Goal: Task Accomplishment & Management: Use online tool/utility

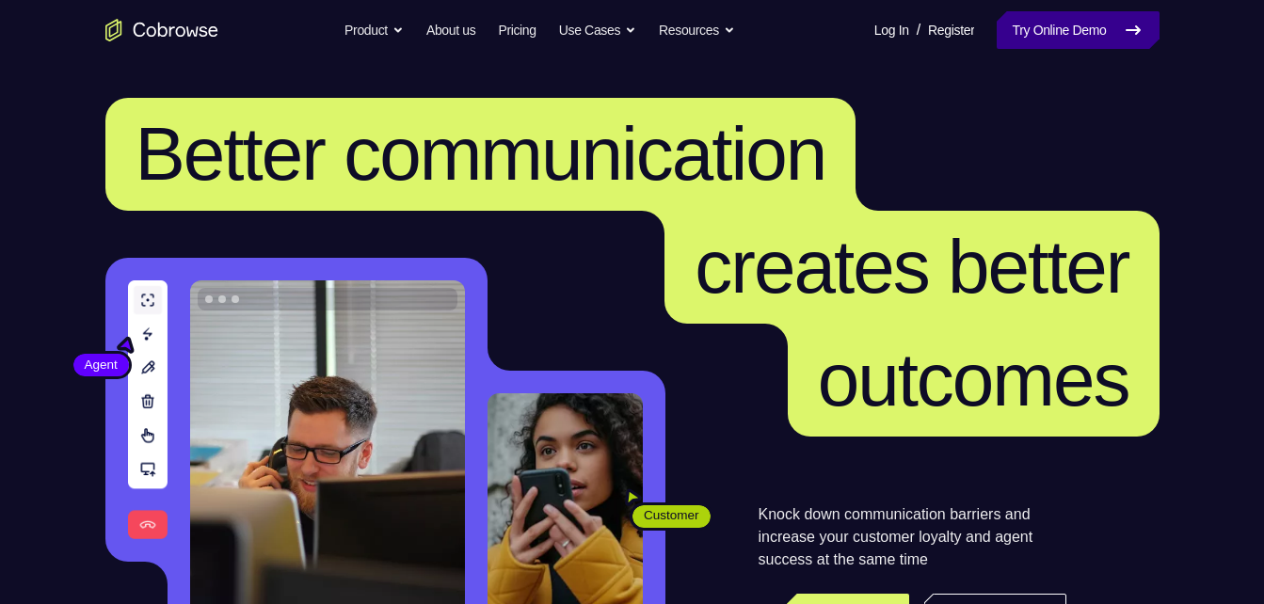
click at [1103, 24] on link "Try Online Demo" at bounding box center [1078, 30] width 162 height 38
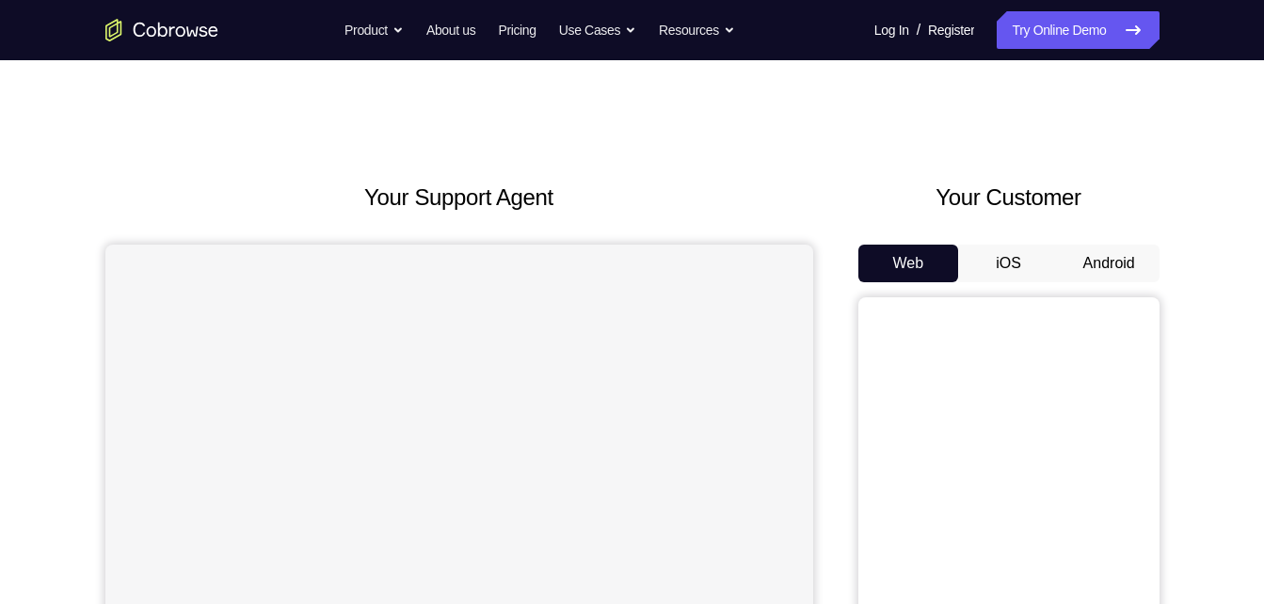
click at [1110, 248] on button "Android" at bounding box center [1109, 264] width 101 height 38
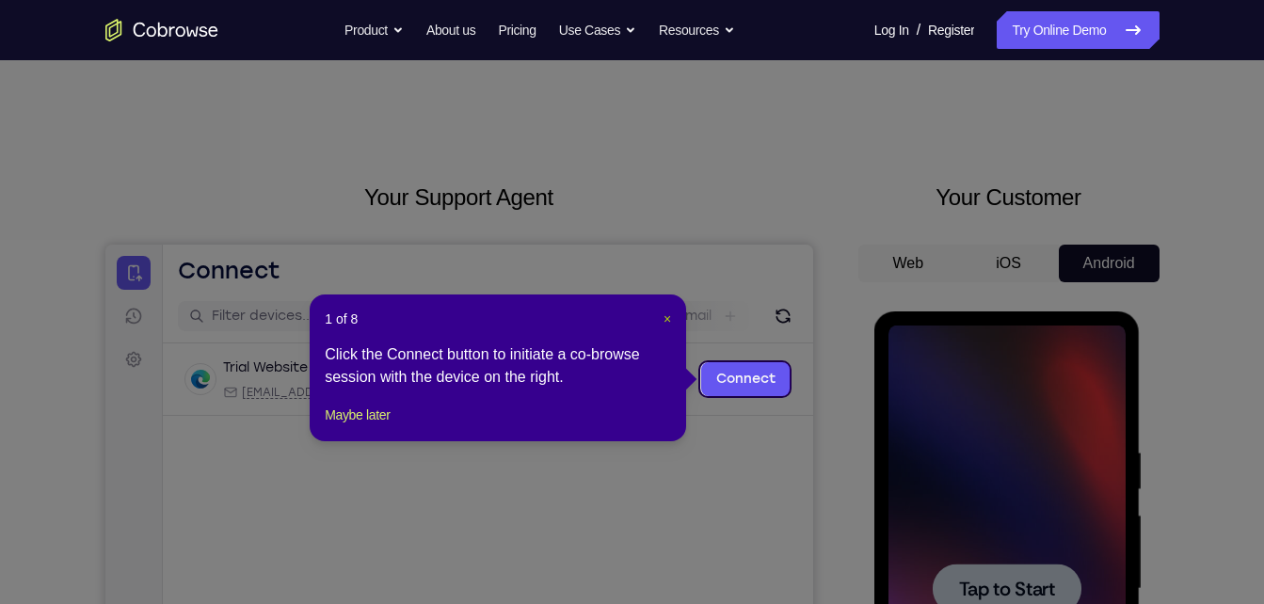
click at [670, 325] on span "×" at bounding box center [667, 318] width 8 height 15
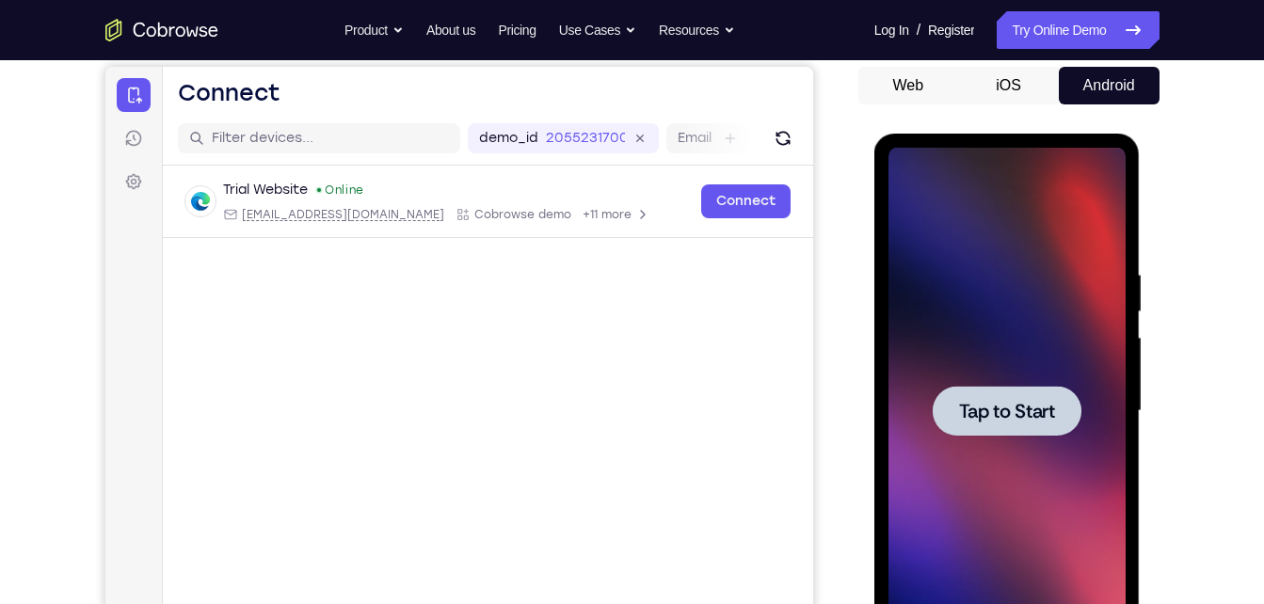
click at [1024, 391] on div at bounding box center [1007, 411] width 149 height 50
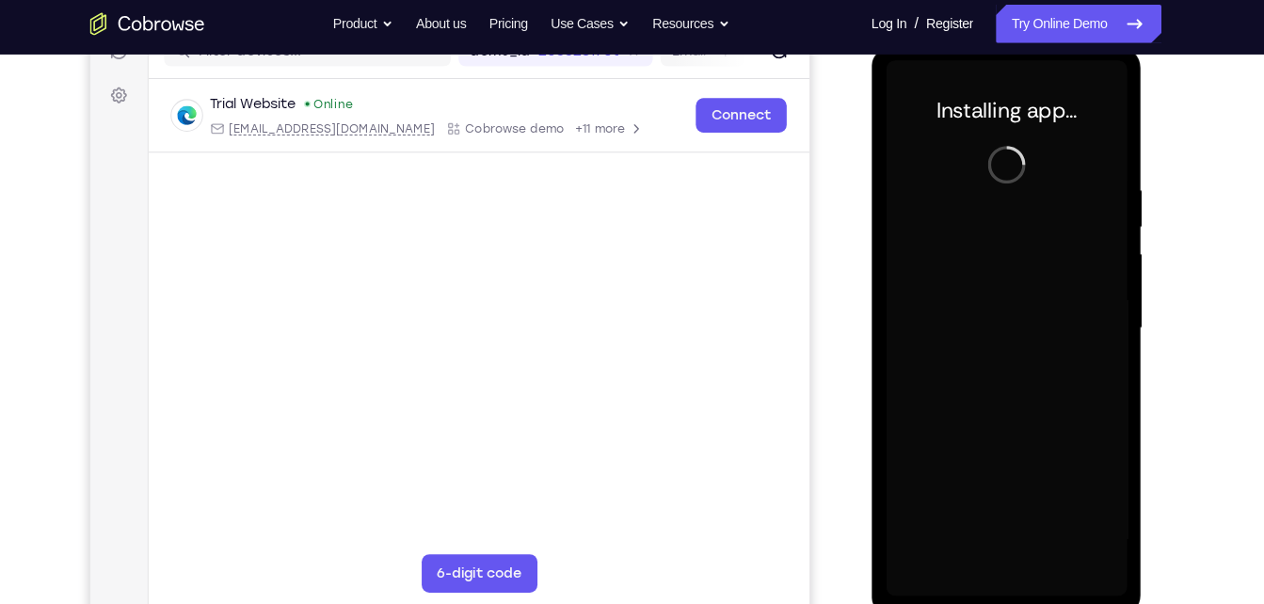
scroll to position [259, 0]
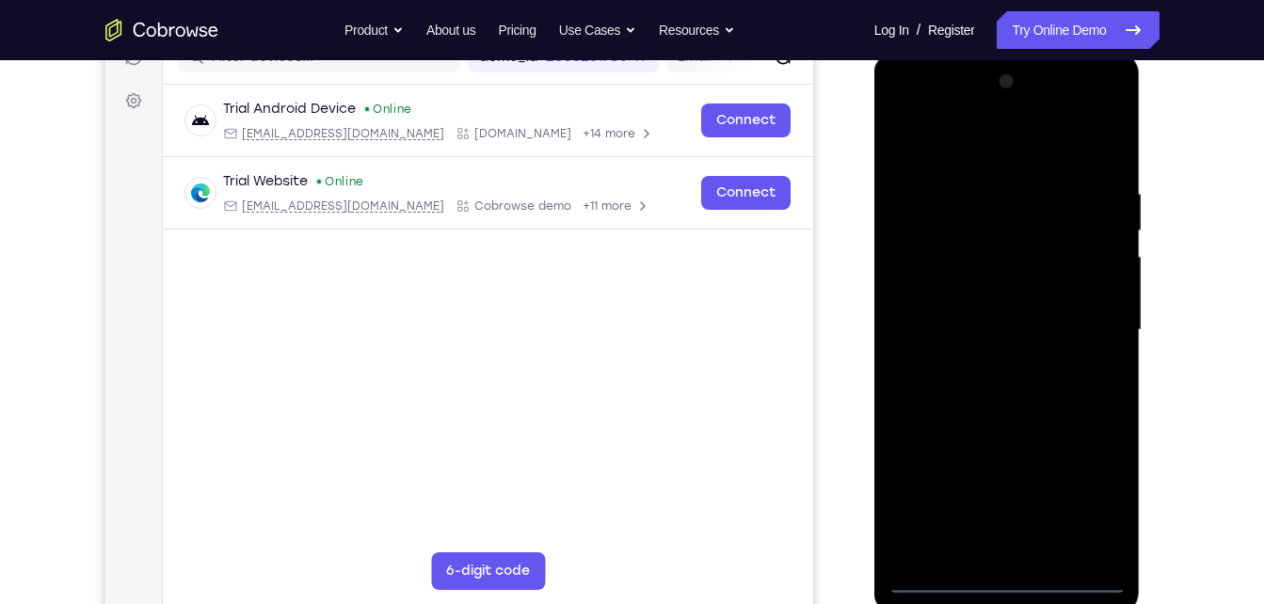
click at [1006, 570] on div at bounding box center [1006, 330] width 237 height 527
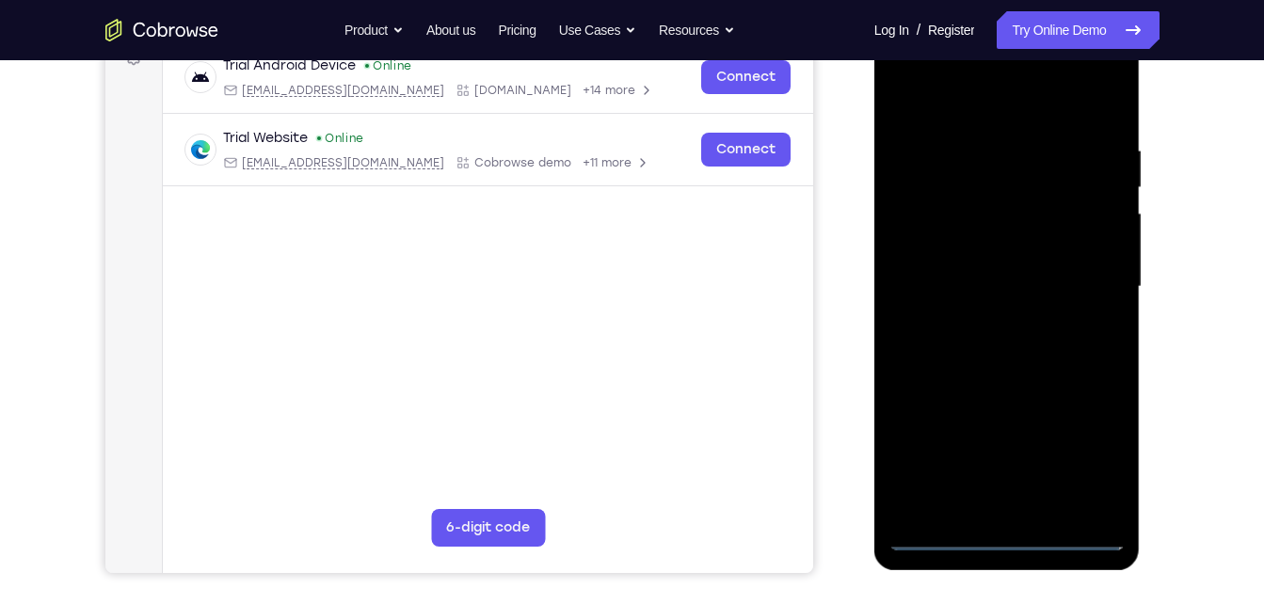
click at [1008, 537] on div at bounding box center [1006, 287] width 237 height 527
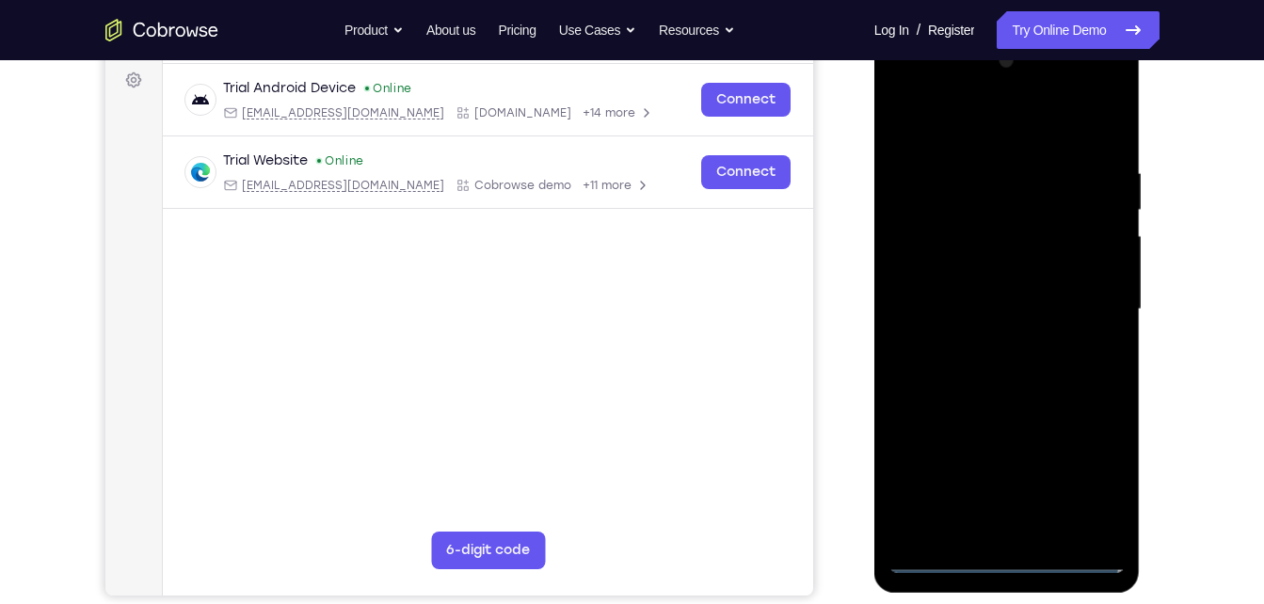
scroll to position [279, 0]
click at [1082, 478] on div at bounding box center [1006, 310] width 237 height 527
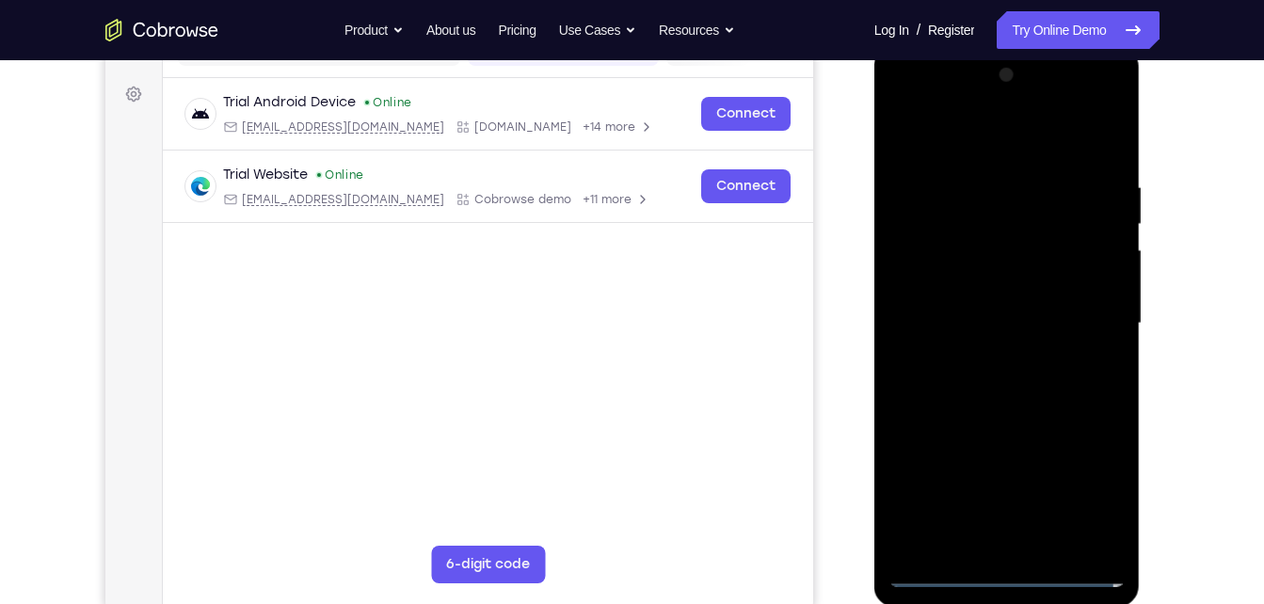
click at [925, 102] on div at bounding box center [1006, 323] width 237 height 527
click at [1079, 323] on div at bounding box center [1006, 323] width 237 height 527
click at [990, 361] on div at bounding box center [1006, 322] width 237 height 527
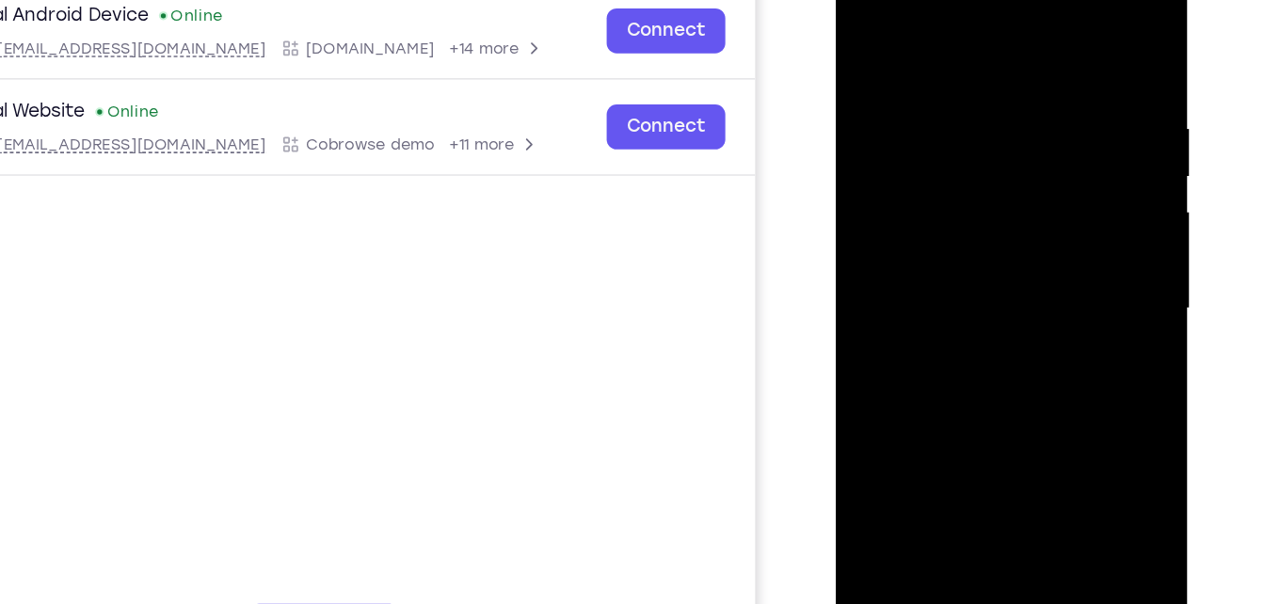
click at [940, 184] on div at bounding box center [969, 219] width 237 height 527
click at [939, 199] on div at bounding box center [969, 219] width 237 height 527
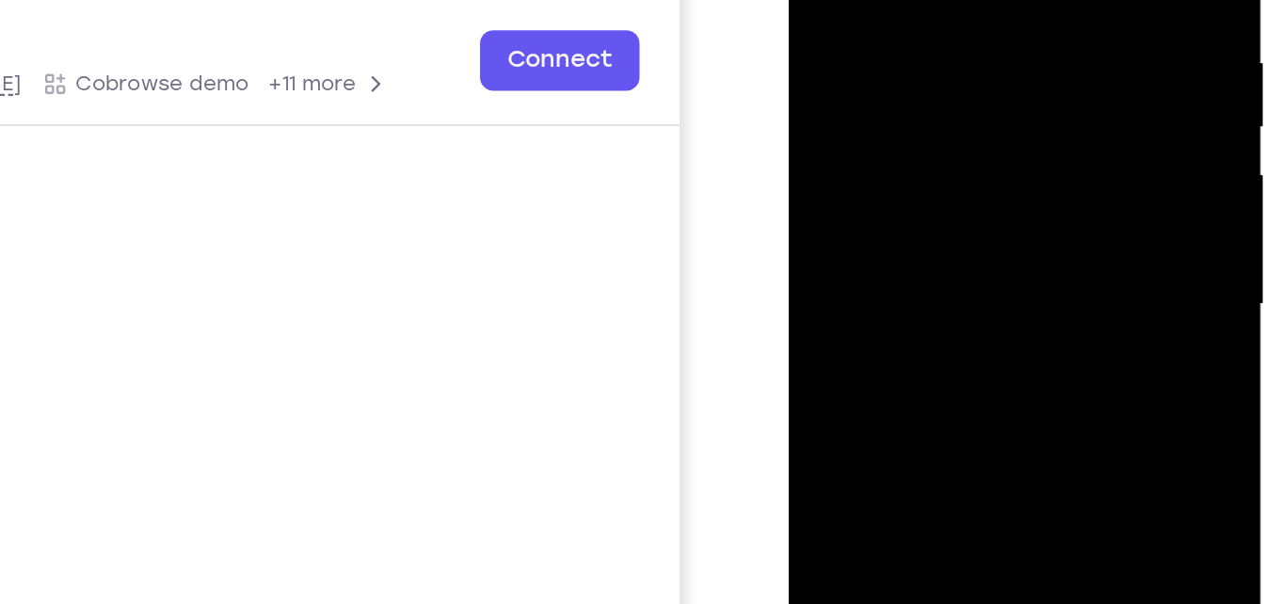
drag, startPoint x: 838, startPoint y: 60, endPoint x: 829, endPoint y: 31, distance: 30.7
click at [829, 31] on div at bounding box center [921, 88] width 237 height 527
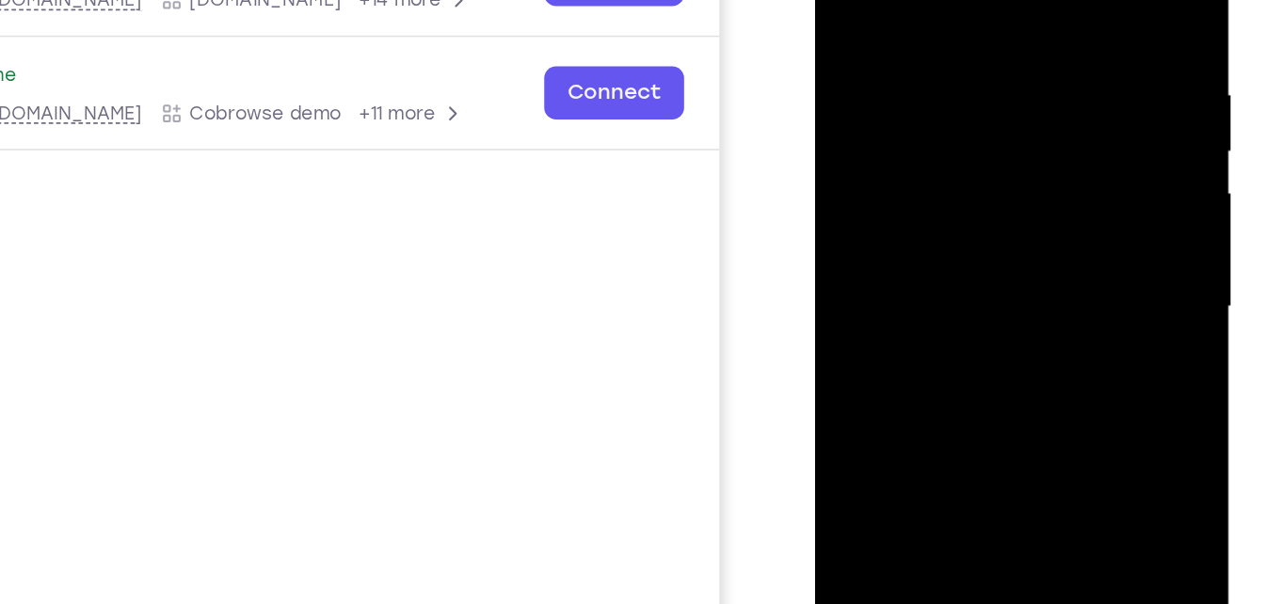
click at [964, 77] on div at bounding box center [947, 151] width 237 height 527
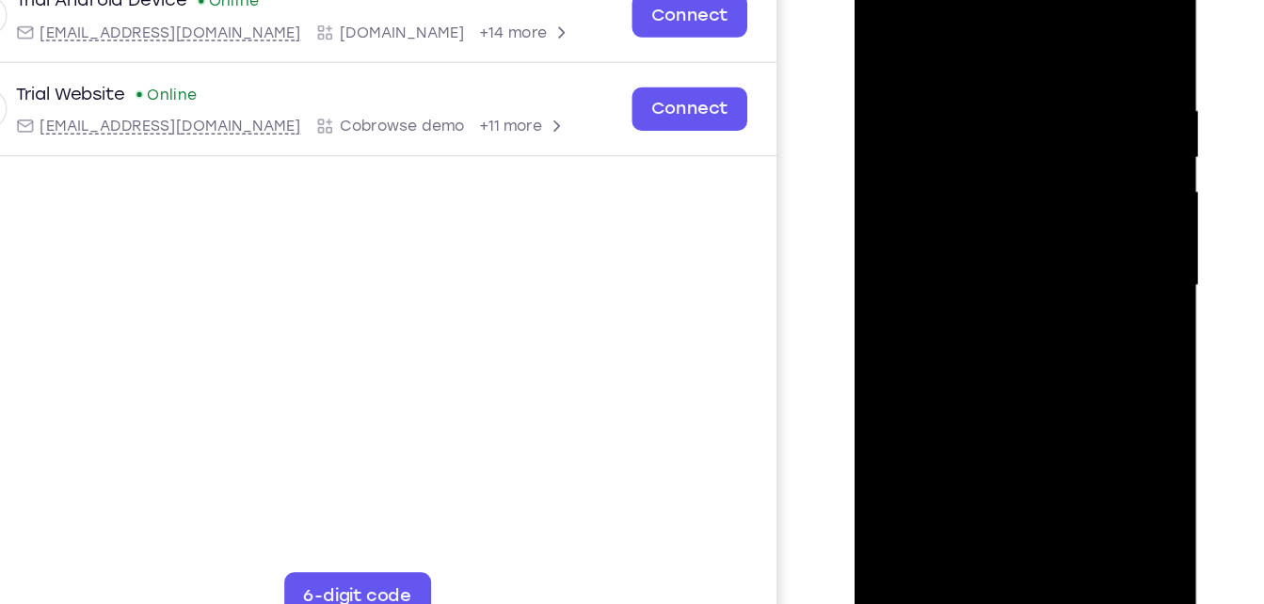
click at [1028, 424] on div at bounding box center [987, 206] width 237 height 527
click at [994, 294] on div at bounding box center [987, 206] width 237 height 527
click at [1019, 236] on div at bounding box center [987, 206] width 237 height 527
click at [978, 42] on div at bounding box center [987, 206] width 237 height 527
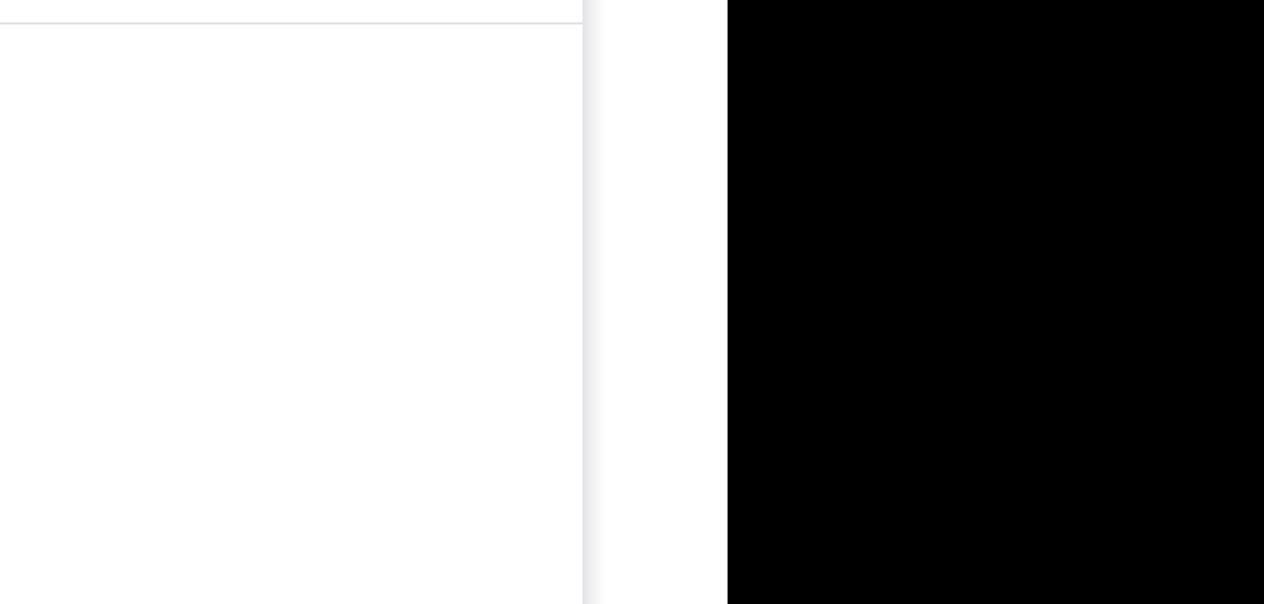
drag, startPoint x: 838, startPoint y: -43, endPoint x: 837, endPoint y: -87, distance: 43.3
drag, startPoint x: 837, startPoint y: -87, endPoint x: 899, endPoint y: -25, distance: 87.2
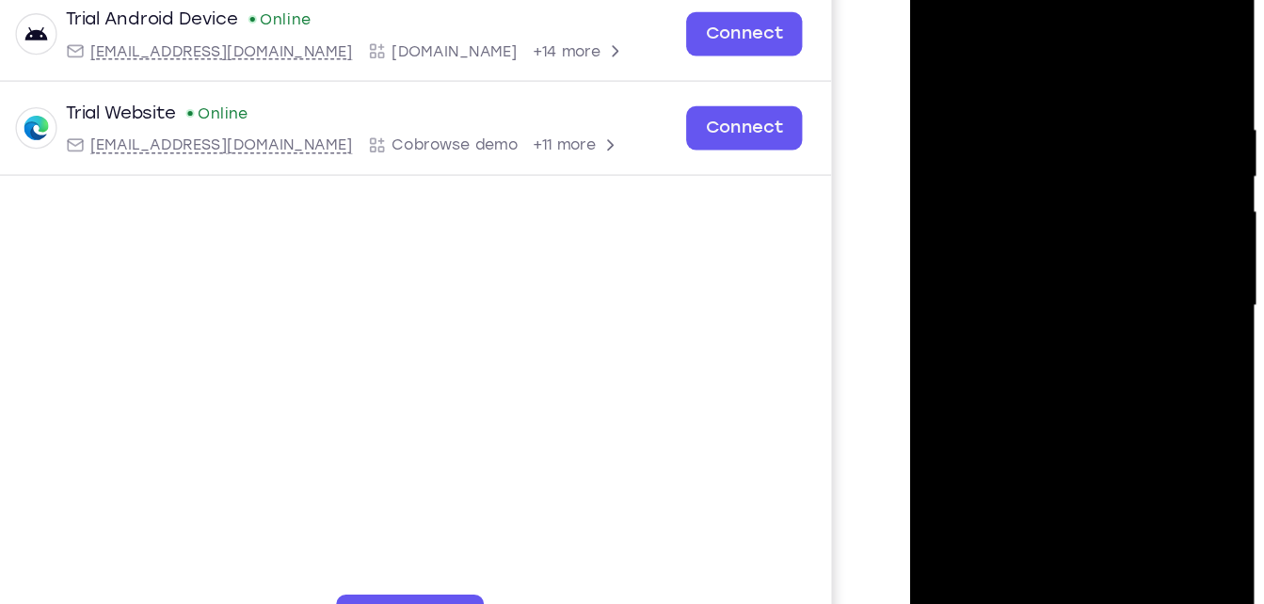
click at [1035, 325] on div at bounding box center [1043, 223] width 237 height 527
click at [1016, 301] on div at bounding box center [1043, 223] width 237 height 527
click at [1039, 328] on div at bounding box center [1043, 223] width 237 height 527
click at [994, 301] on div at bounding box center [1043, 223] width 237 height 527
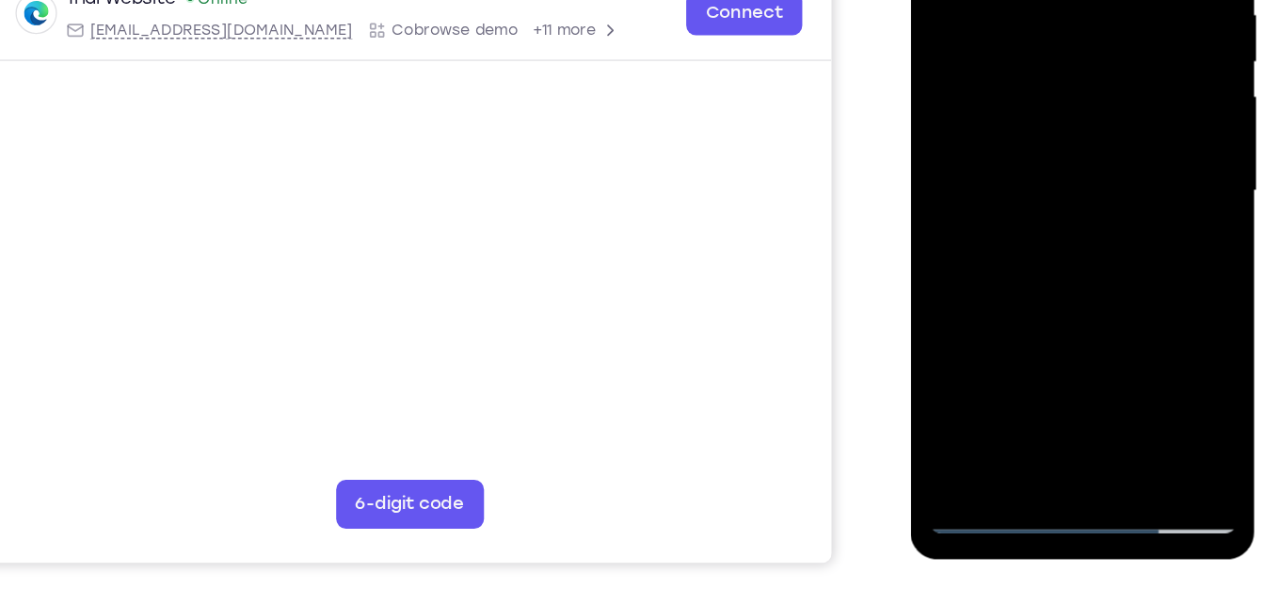
scroll to position [311, 0]
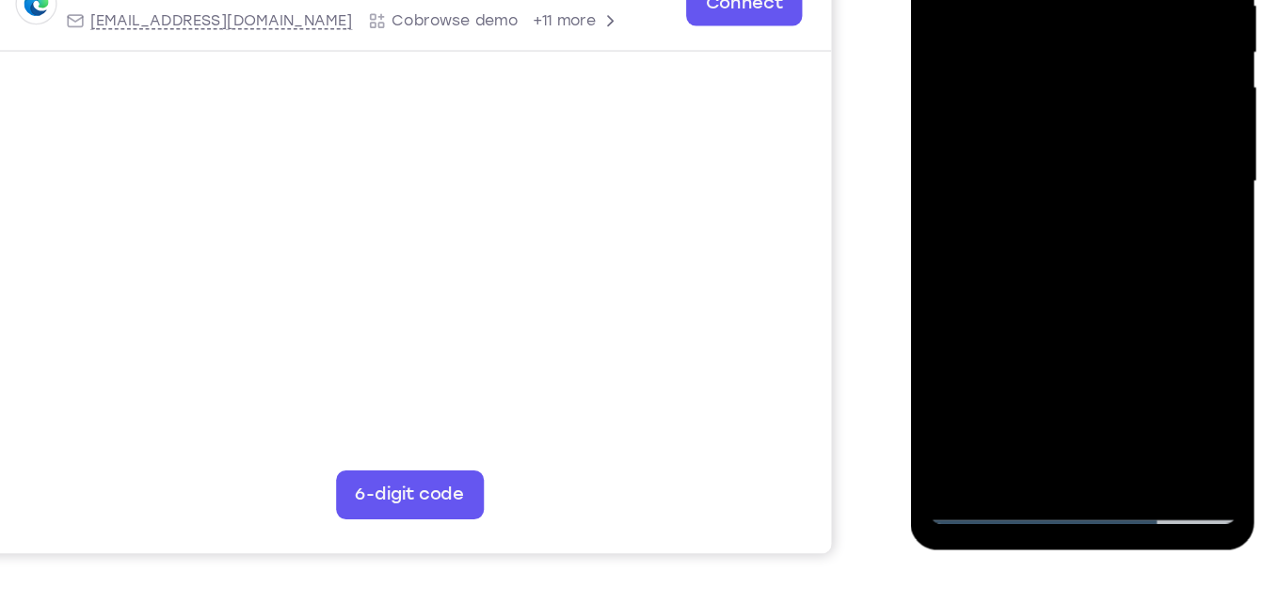
drag, startPoint x: 1003, startPoint y: 270, endPoint x: 1006, endPoint y: 160, distance: 110.1
drag, startPoint x: 1006, startPoint y: 160, endPoint x: 1083, endPoint y: 184, distance: 80.7
click at [1083, 184] on div at bounding box center [1043, 99] width 237 height 527
click at [998, 311] on div at bounding box center [1043, 99] width 237 height 527
click at [982, 108] on div at bounding box center [1043, 99] width 237 height 527
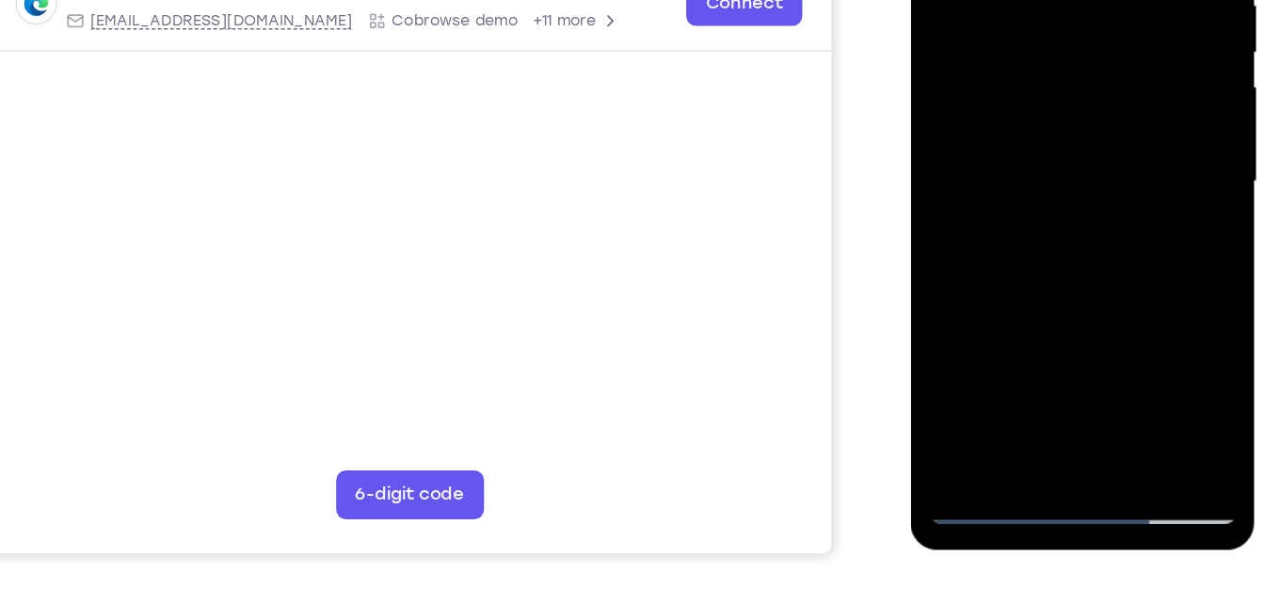
click at [1014, 268] on div at bounding box center [1043, 99] width 237 height 527
click at [1131, 146] on div at bounding box center [1043, 99] width 237 height 527
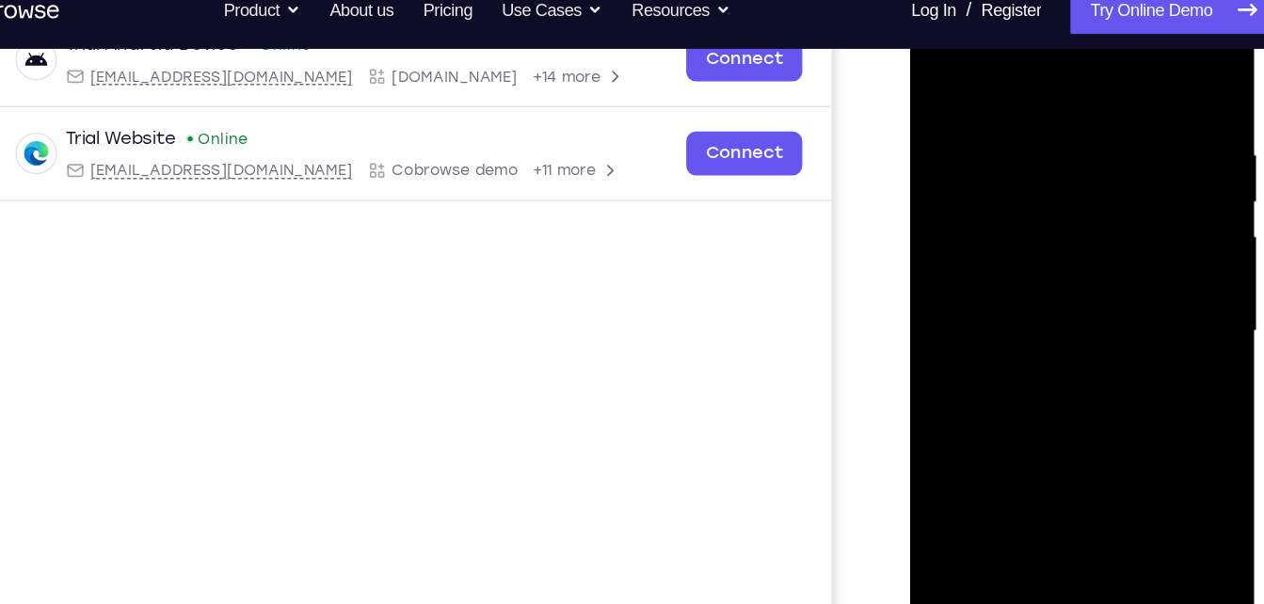
drag, startPoint x: 1004, startPoint y: 226, endPoint x: 1004, endPoint y: 174, distance: 51.8
click at [1004, 174] on div at bounding box center [1043, 250] width 237 height 527
drag, startPoint x: 1011, startPoint y: 209, endPoint x: 1014, endPoint y: 263, distance: 53.7
click at [1014, 263] on div at bounding box center [1043, 250] width 237 height 527
drag, startPoint x: 1043, startPoint y: 243, endPoint x: 1019, endPoint y: 152, distance: 94.3
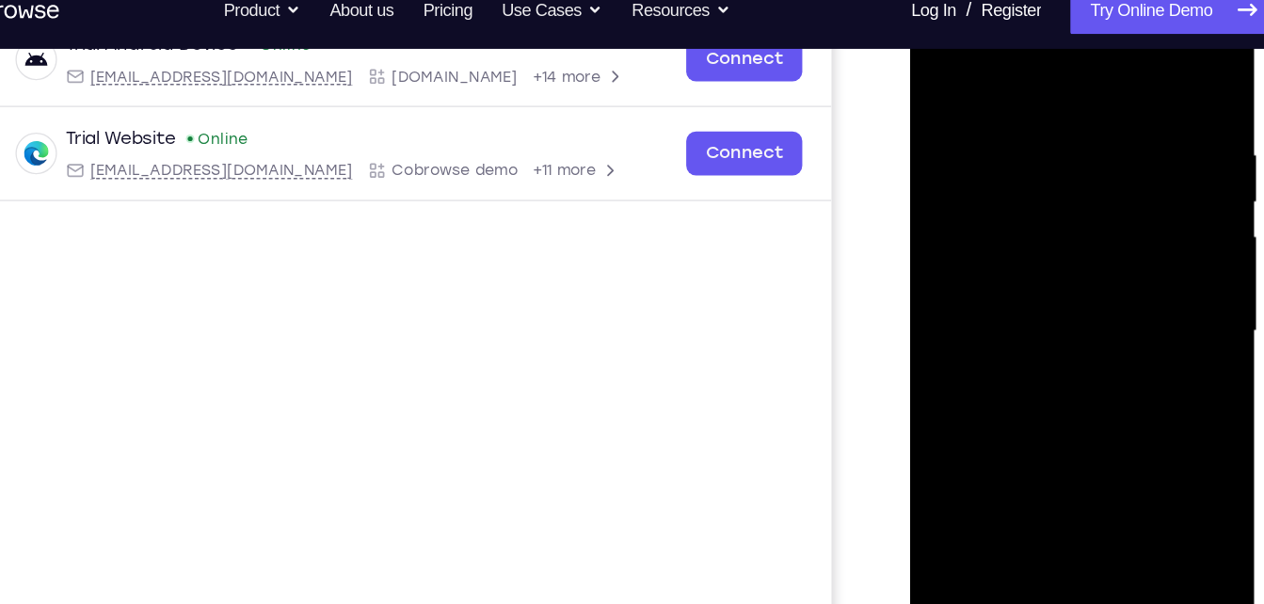
click at [1019, 152] on div at bounding box center [1043, 250] width 237 height 527
drag, startPoint x: 1050, startPoint y: 216, endPoint x: 1047, endPoint y: 114, distance: 102.6
click at [1047, 114] on div at bounding box center [1043, 250] width 237 height 527
drag, startPoint x: 1062, startPoint y: 130, endPoint x: 1061, endPoint y: 240, distance: 110.1
click at [1061, 240] on div at bounding box center [1043, 250] width 237 height 527
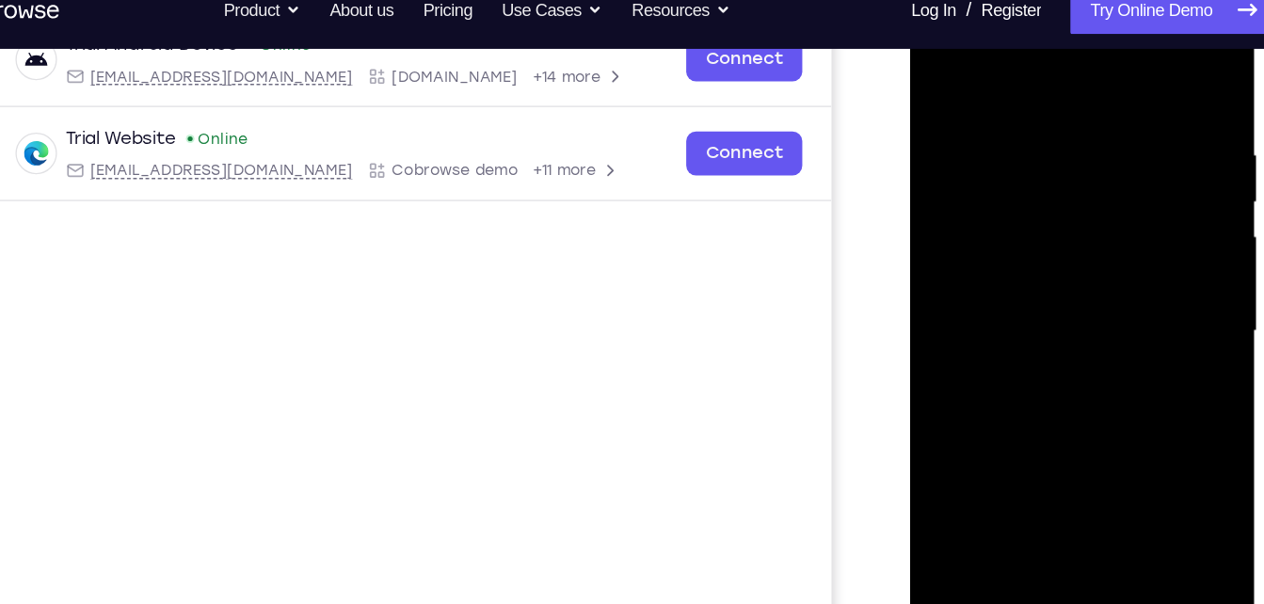
drag, startPoint x: 1098, startPoint y: 155, endPoint x: 1108, endPoint y: 244, distance: 89.0
click at [1108, 244] on div at bounding box center [1043, 250] width 237 height 527
click at [935, 253] on div at bounding box center [1043, 250] width 237 height 527
click at [956, 117] on div at bounding box center [1043, 250] width 237 height 527
drag, startPoint x: 1046, startPoint y: 165, endPoint x: 1046, endPoint y: 274, distance: 109.2
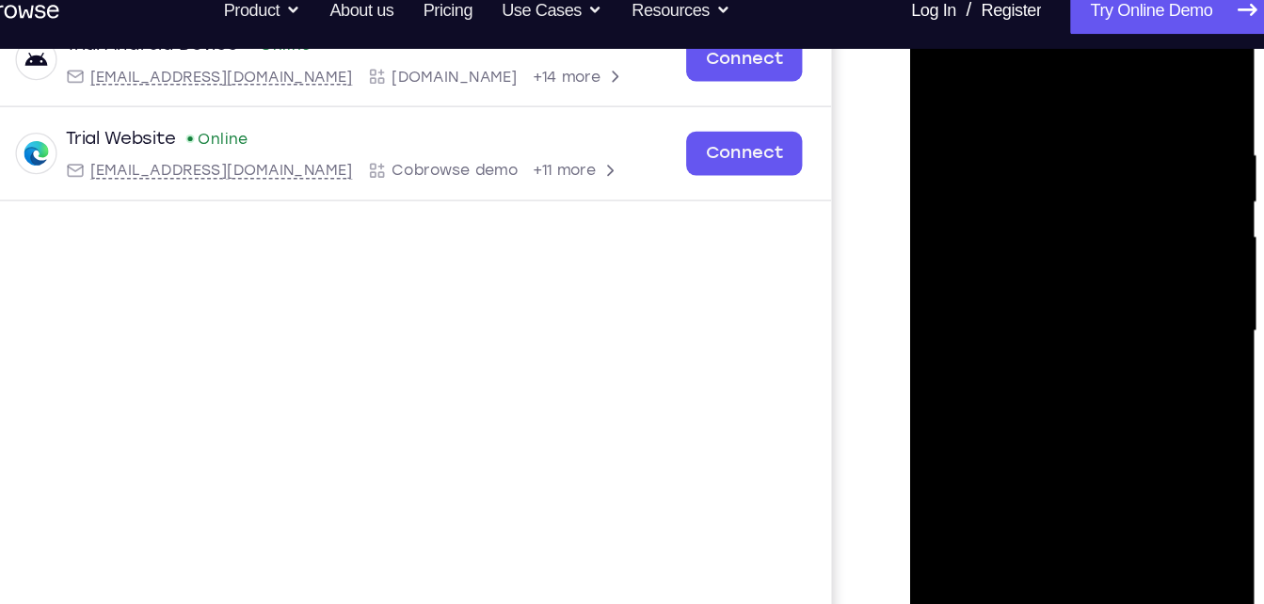
click at [1046, 274] on div at bounding box center [1043, 250] width 237 height 527
click at [950, 218] on div at bounding box center [1043, 250] width 237 height 527
click at [1046, 423] on div at bounding box center [1043, 250] width 237 height 527
click at [1058, 230] on div at bounding box center [1043, 250] width 237 height 527
click at [1042, 423] on div at bounding box center [1043, 250] width 237 height 527
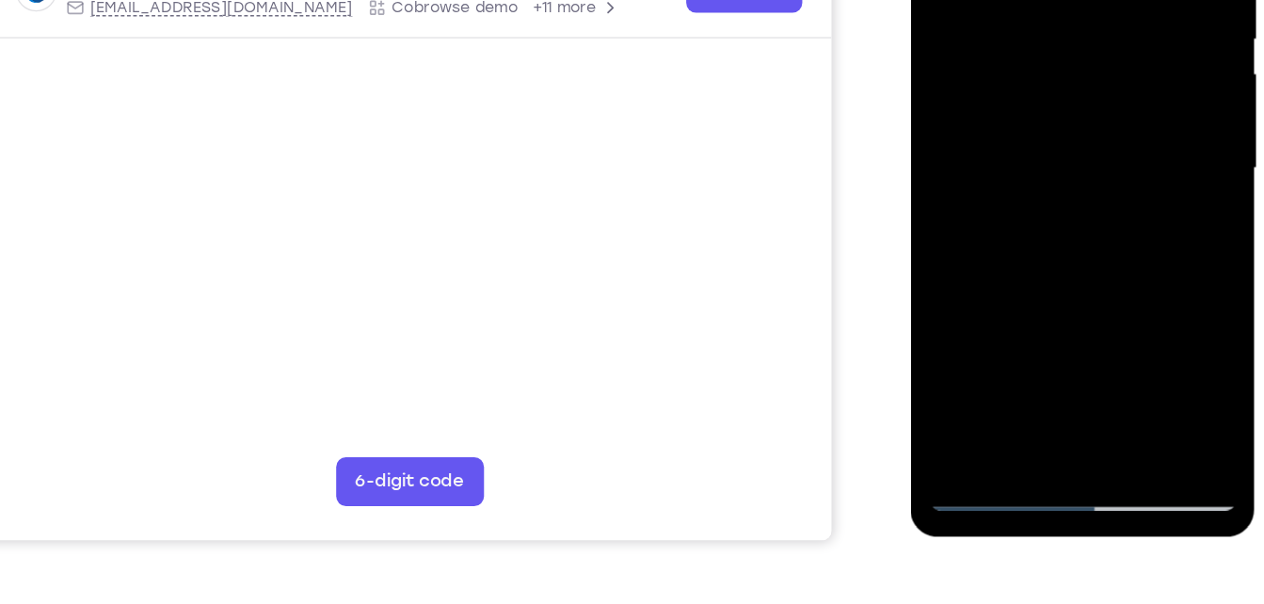
scroll to position [322, 0]
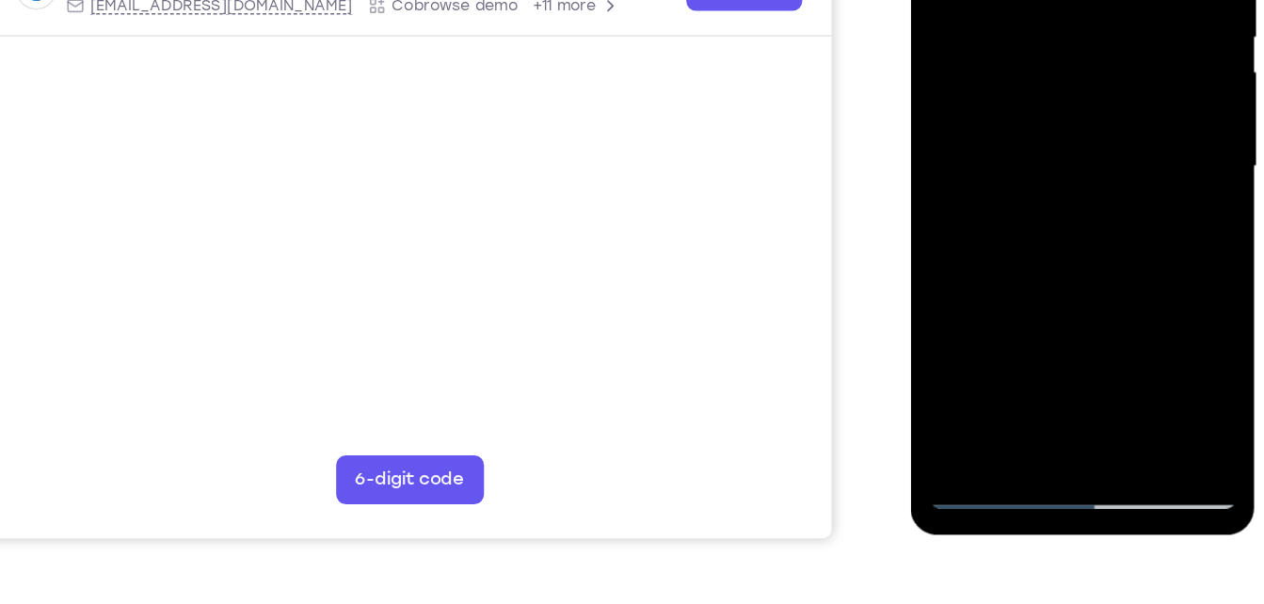
click at [996, 302] on div at bounding box center [1043, 84] width 237 height 527
click at [1045, 218] on div at bounding box center [1043, 84] width 237 height 527
click at [1073, 88] on div at bounding box center [1043, 84] width 237 height 527
click at [1089, 259] on div at bounding box center [1043, 84] width 237 height 527
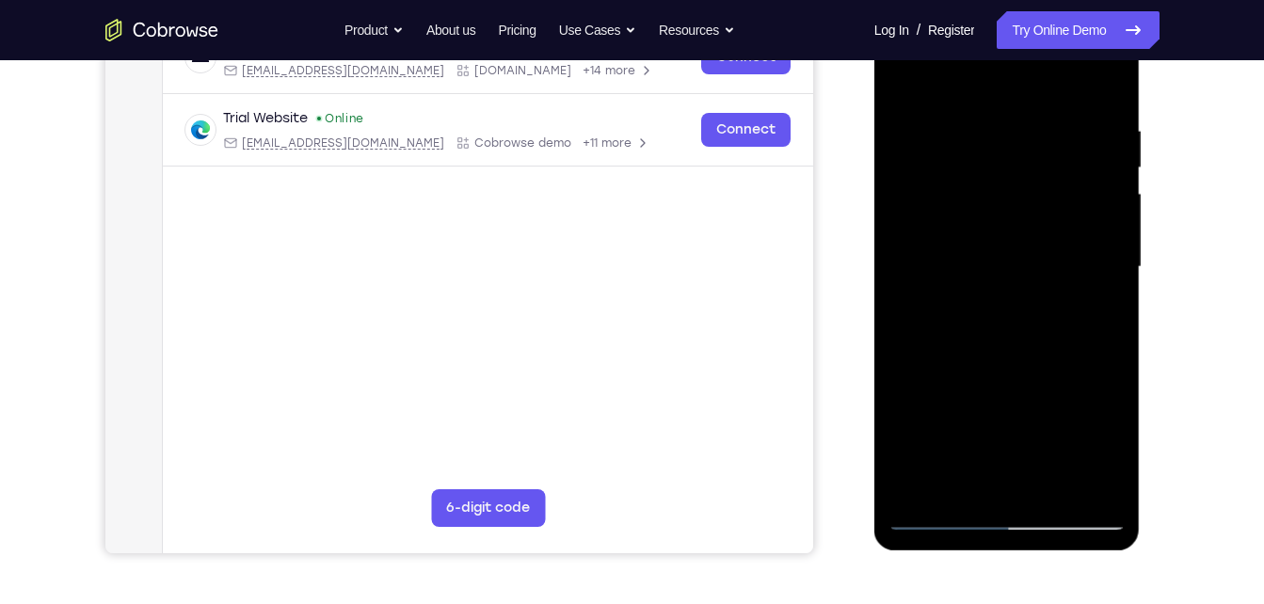
click at [1105, 446] on div at bounding box center [1006, 267] width 237 height 527
drag, startPoint x: 1013, startPoint y: 306, endPoint x: 1018, endPoint y: 424, distance: 118.7
click at [1018, 424] on div at bounding box center [1006, 267] width 237 height 527
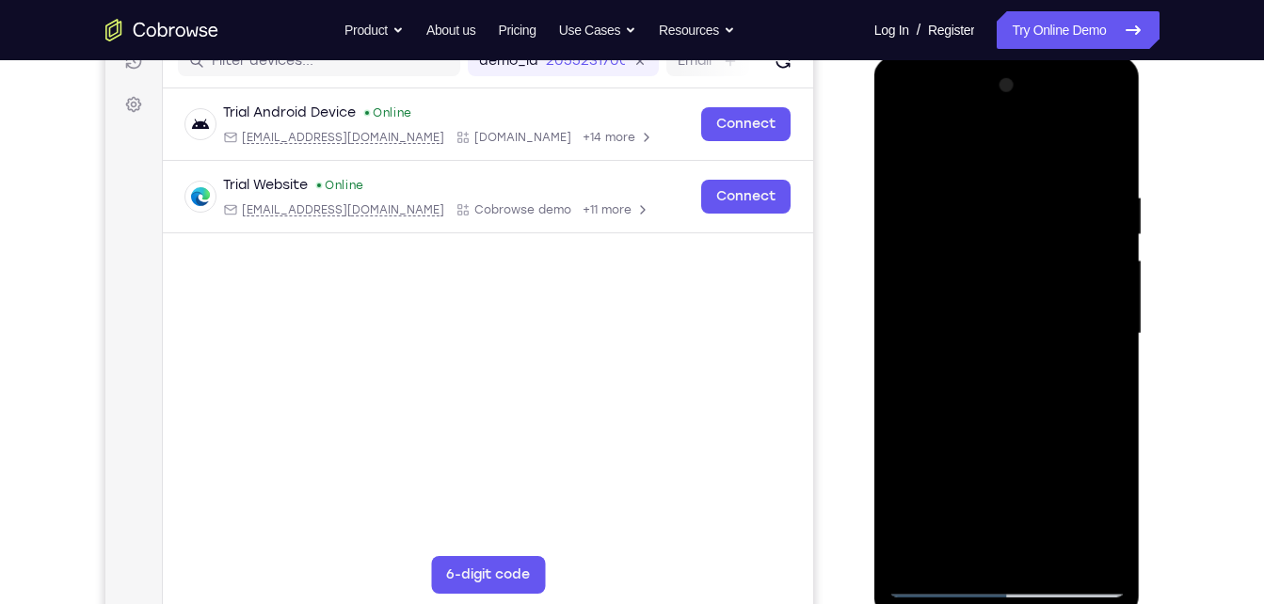
scroll to position [253, 0]
click at [1109, 93] on div at bounding box center [1006, 335] width 237 height 527
click at [922, 562] on div at bounding box center [1006, 335] width 237 height 527
click at [1057, 552] on div at bounding box center [1006, 335] width 237 height 527
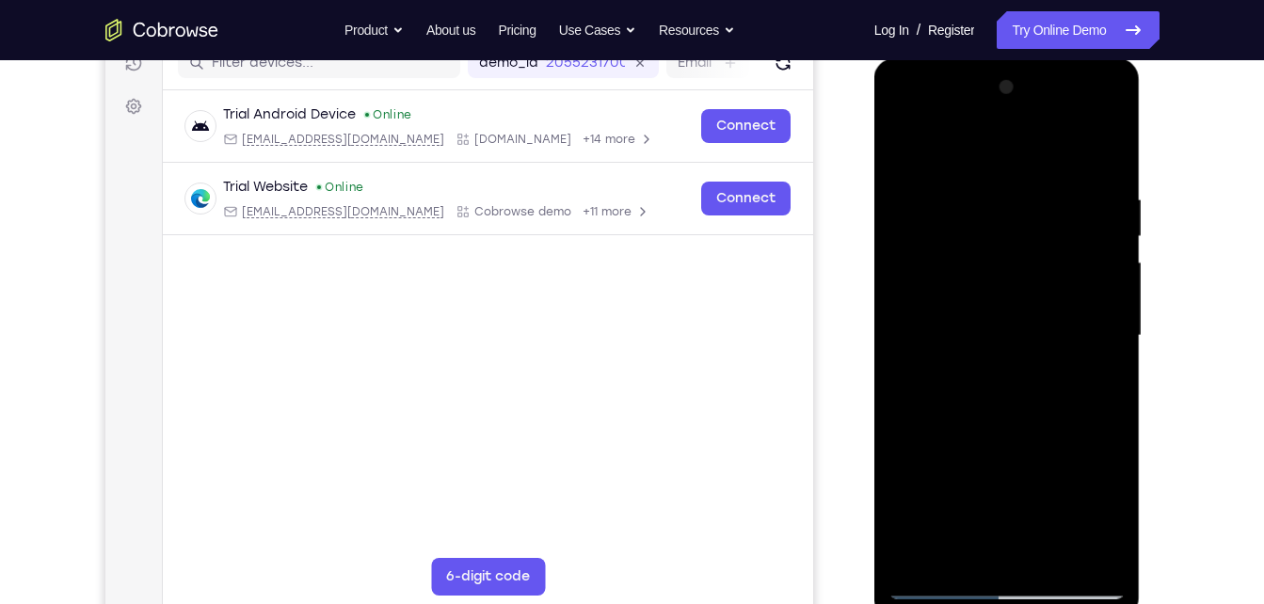
click at [987, 173] on div at bounding box center [1006, 335] width 237 height 527
click at [989, 387] on div at bounding box center [1006, 335] width 237 height 527
click at [942, 583] on div at bounding box center [1006, 335] width 237 height 527
click at [987, 338] on div at bounding box center [1006, 335] width 237 height 527
click at [1114, 495] on div at bounding box center [1006, 335] width 237 height 527
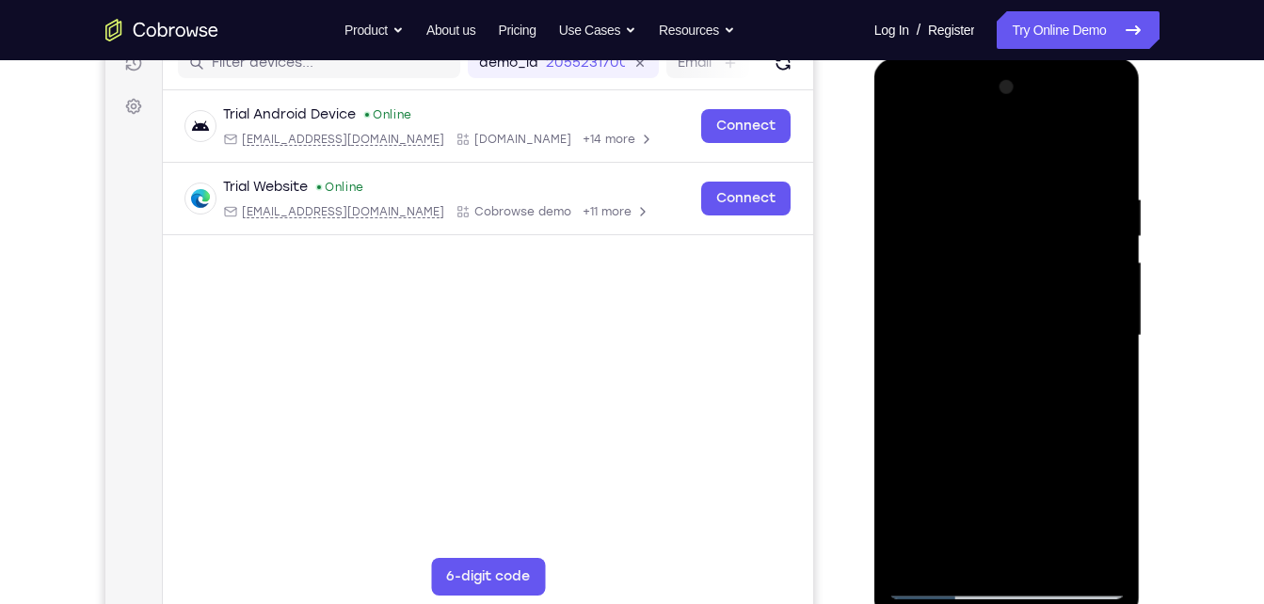
click at [1114, 505] on div at bounding box center [1006, 335] width 237 height 527
click at [1114, 506] on div at bounding box center [1006, 335] width 237 height 527
click at [1109, 517] on div at bounding box center [1006, 335] width 237 height 527
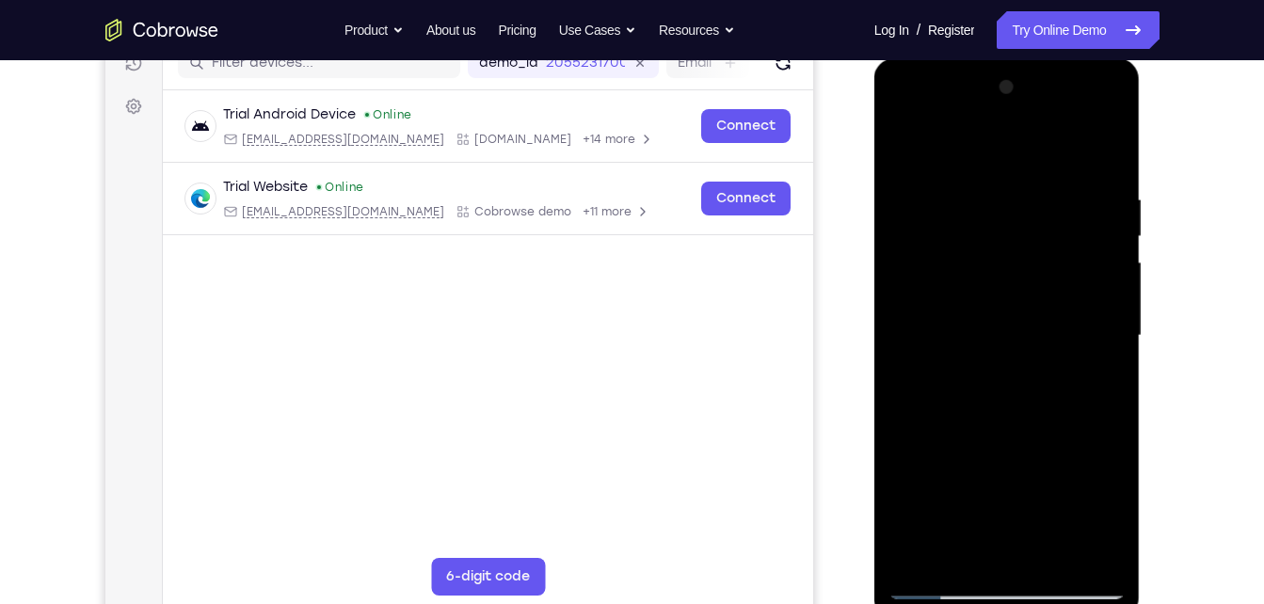
click at [1107, 521] on div at bounding box center [1006, 335] width 237 height 527
click at [1108, 521] on div at bounding box center [1006, 335] width 237 height 527
click at [1100, 512] on div at bounding box center [1006, 335] width 237 height 527
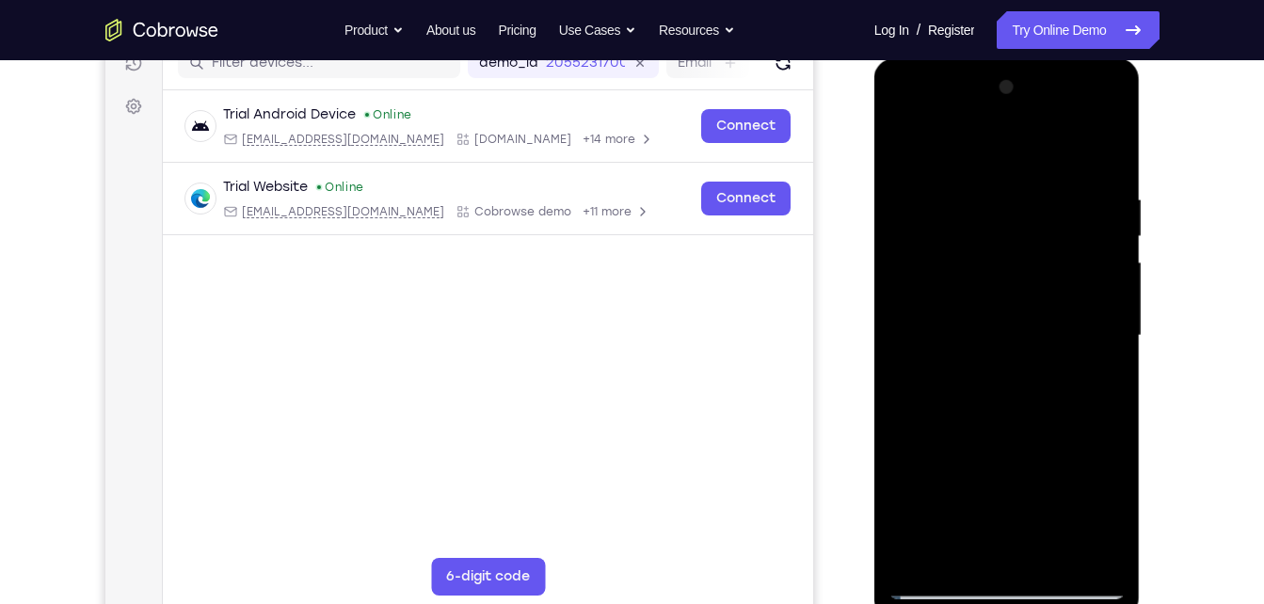
click at [1106, 516] on div at bounding box center [1006, 335] width 237 height 527
click at [1106, 517] on div at bounding box center [1006, 335] width 237 height 527
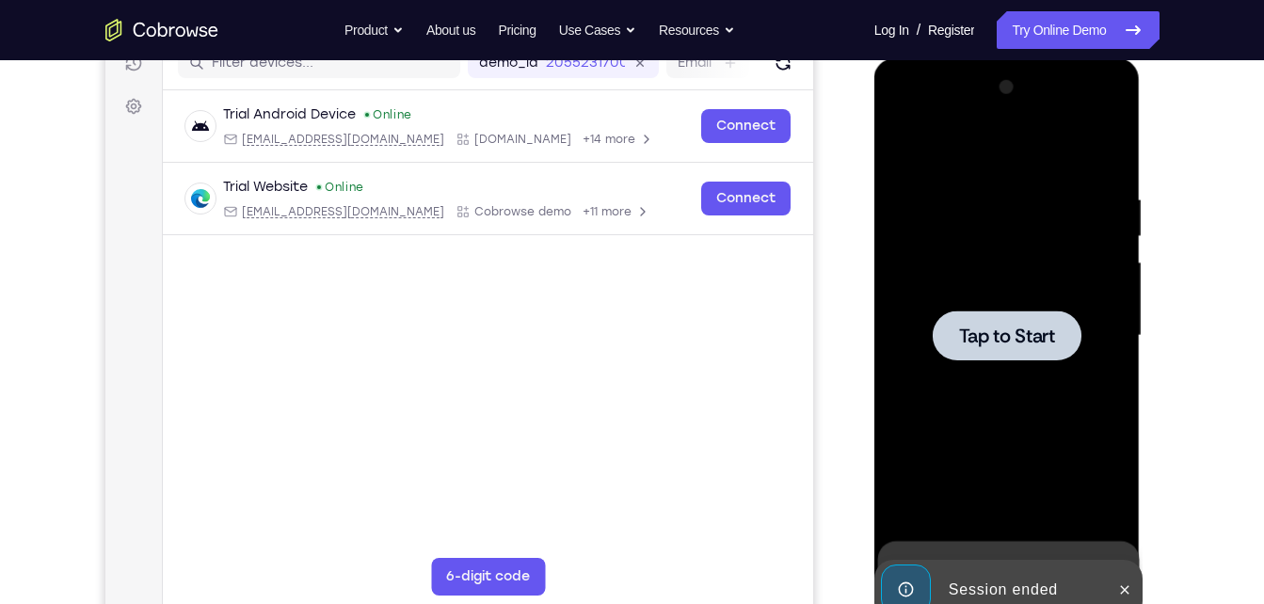
click at [1048, 349] on div at bounding box center [1007, 336] width 149 height 50
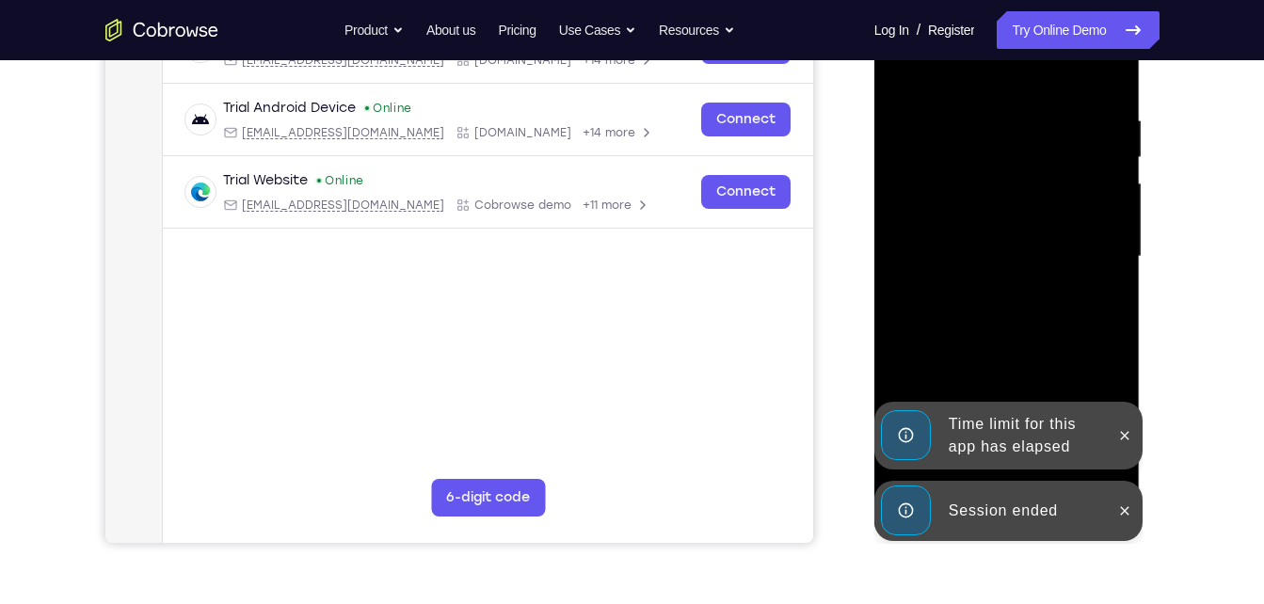
scroll to position [333, 0]
click at [1126, 412] on div at bounding box center [1125, 435] width 30 height 68
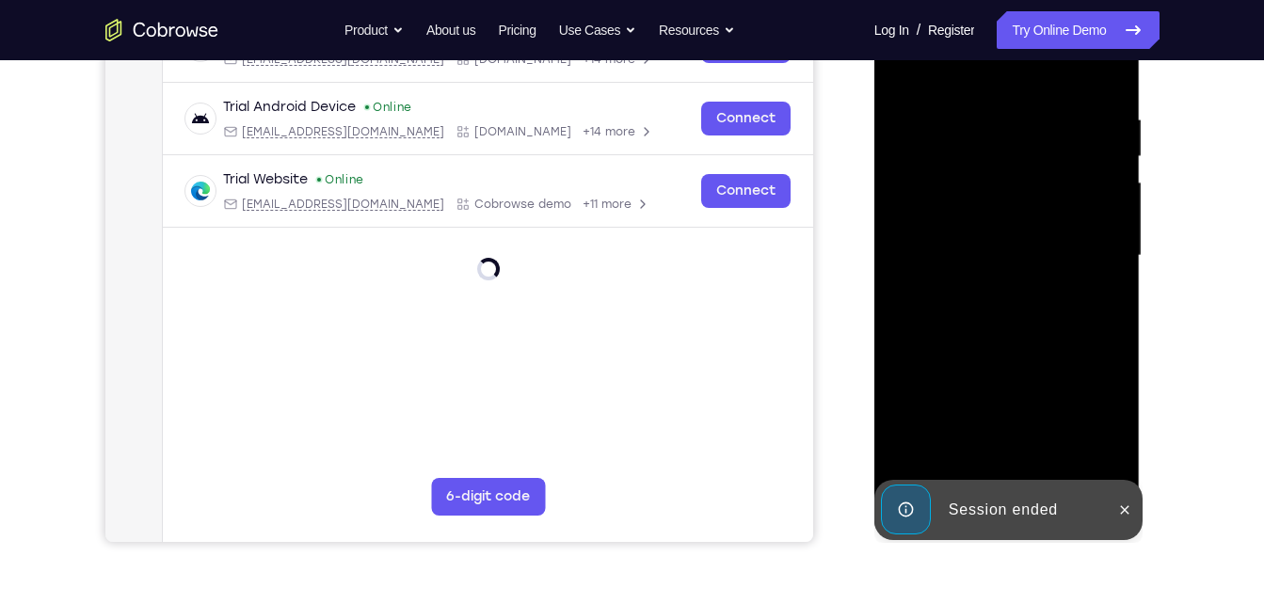
click at [1126, 432] on div at bounding box center [1007, 258] width 266 height 561
click at [1130, 522] on button at bounding box center [1125, 510] width 30 height 30
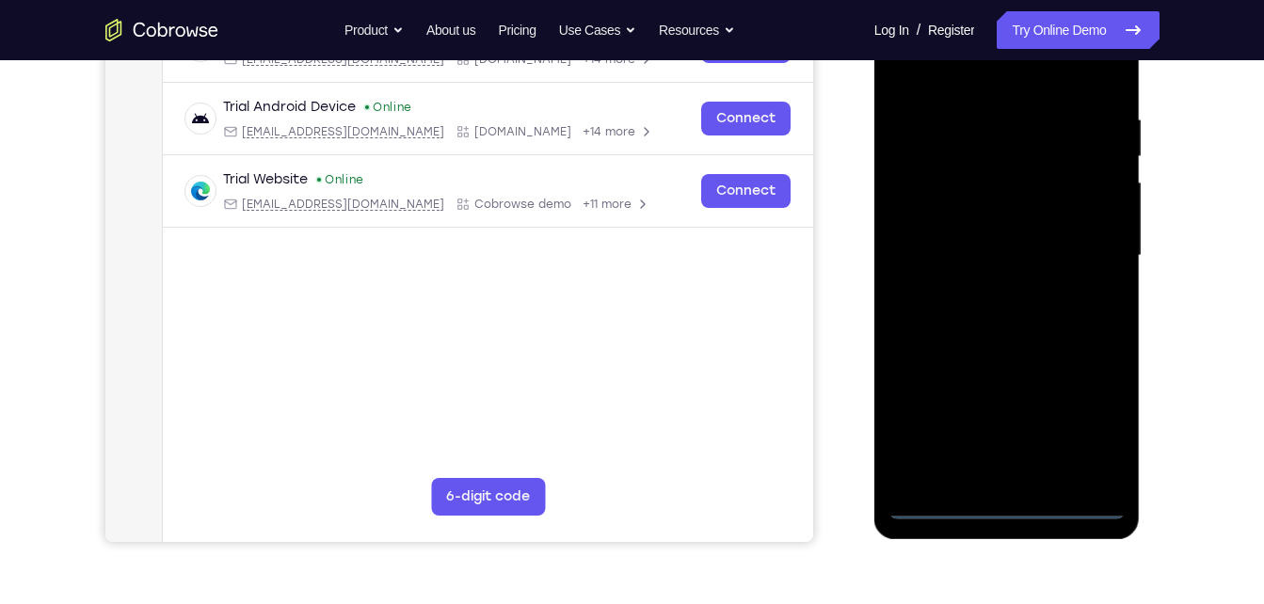
click at [1028, 513] on div at bounding box center [1006, 255] width 237 height 527
click at [1014, 509] on div at bounding box center [1006, 255] width 237 height 527
click at [1089, 422] on div at bounding box center [1006, 255] width 237 height 527
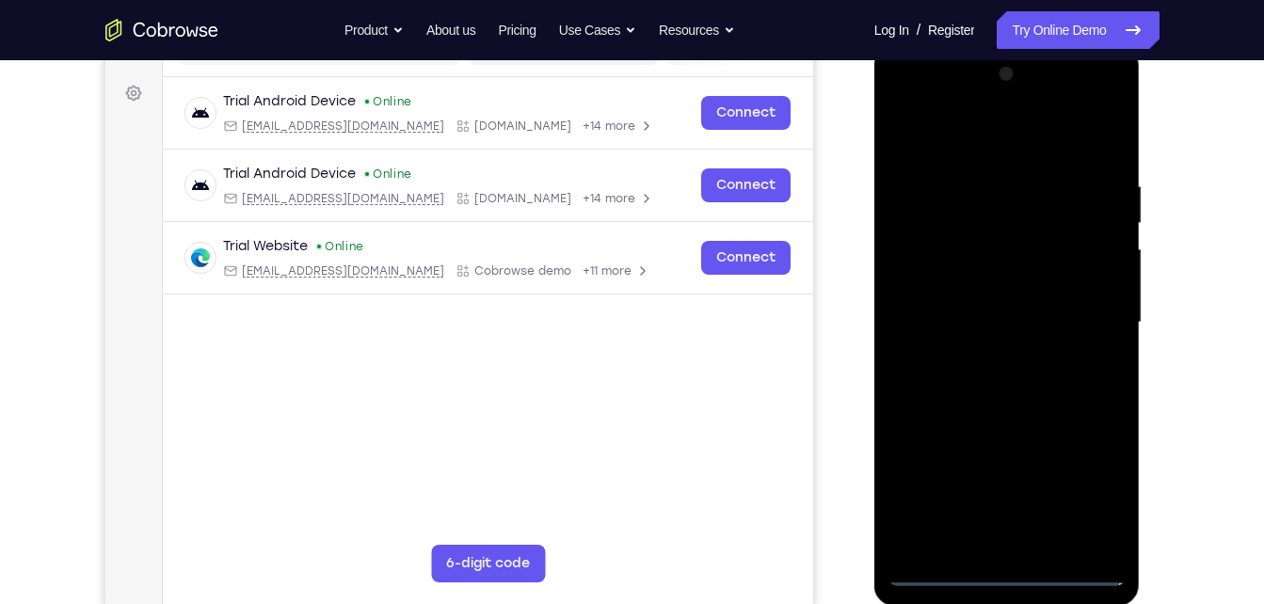
scroll to position [265, 0]
click at [925, 99] on div at bounding box center [1006, 323] width 237 height 527
click at [1076, 303] on div at bounding box center [1006, 323] width 237 height 527
click at [986, 358] on div at bounding box center [1006, 323] width 237 height 527
click at [1089, 109] on div at bounding box center [1006, 323] width 237 height 527
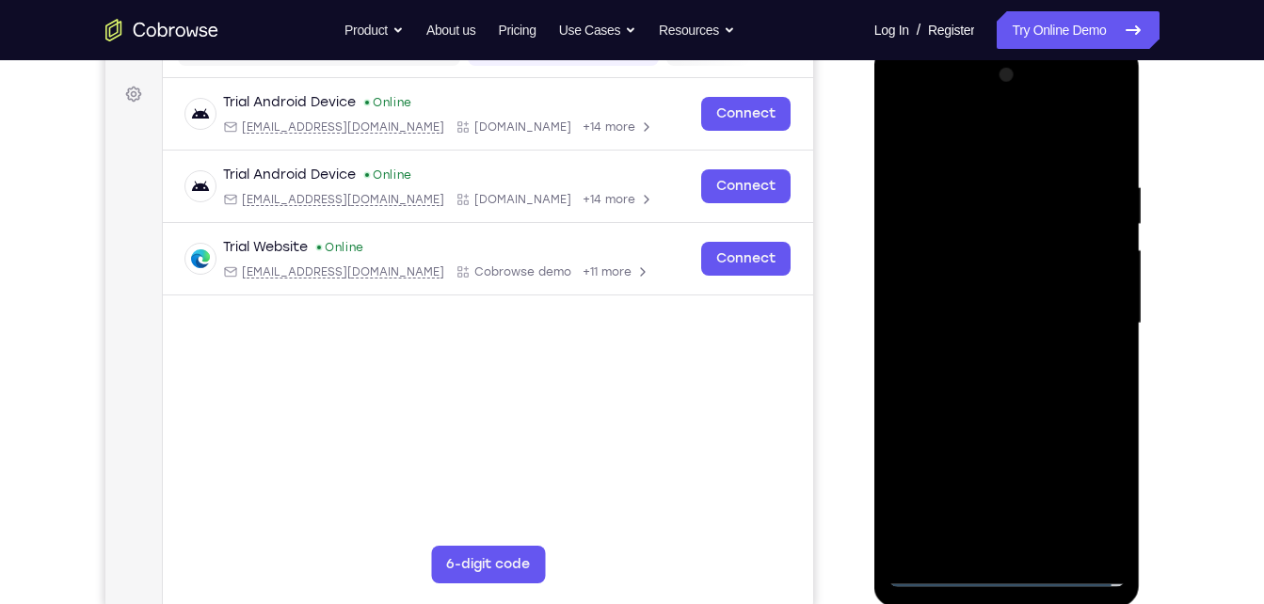
click at [988, 183] on div at bounding box center [1006, 323] width 237 height 527
click at [991, 312] on div at bounding box center [1006, 323] width 237 height 527
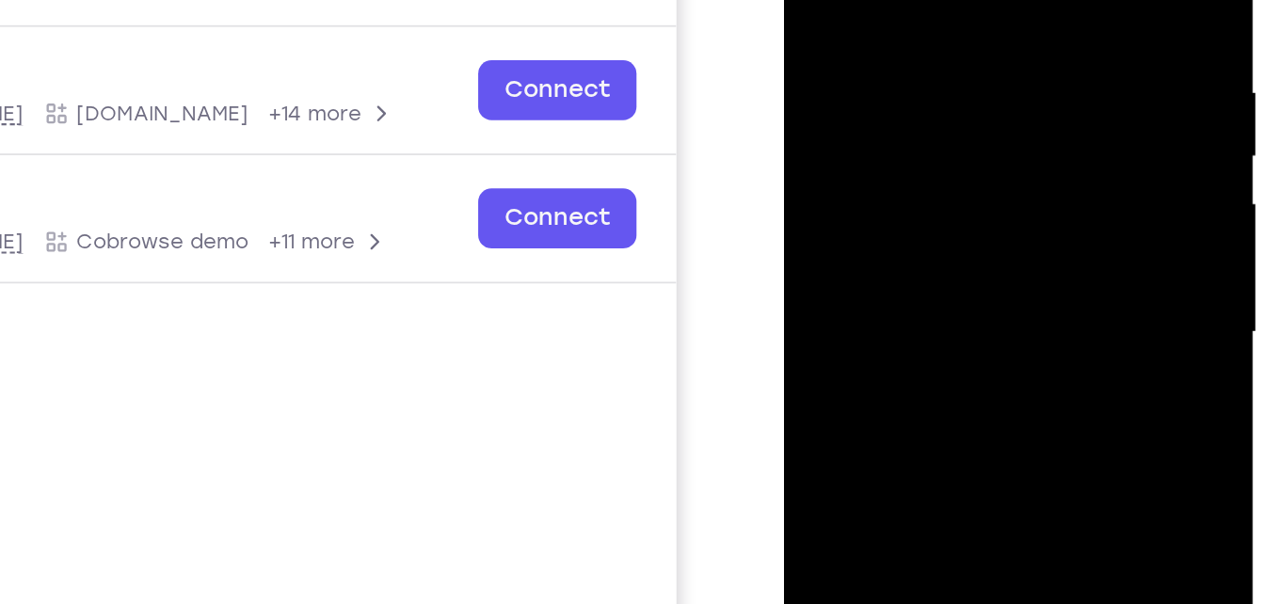
click at [881, 86] on div at bounding box center [916, 119] width 237 height 527
click at [918, 39] on div at bounding box center [916, 119] width 237 height 527
click at [904, 115] on div at bounding box center [916, 119] width 237 height 527
click at [904, 180] on div at bounding box center [916, 119] width 237 height 527
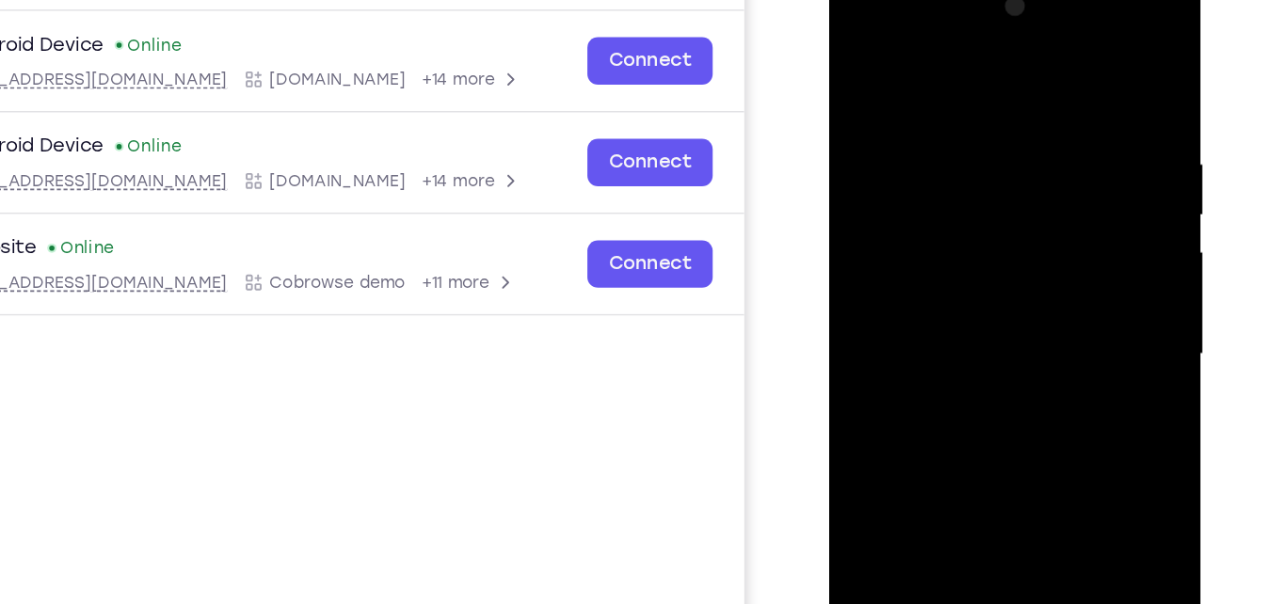
click at [955, 295] on div at bounding box center [961, 243] width 237 height 527
click at [959, 306] on div at bounding box center [961, 243] width 237 height 527
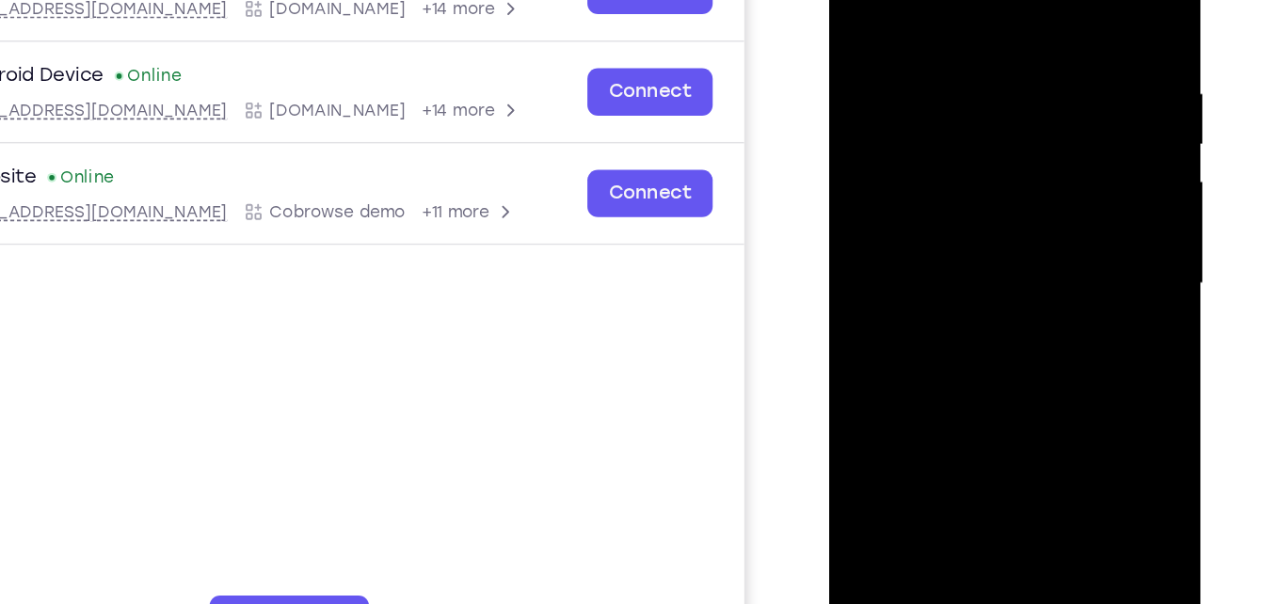
click at [973, 251] on div at bounding box center [961, 174] width 237 height 527
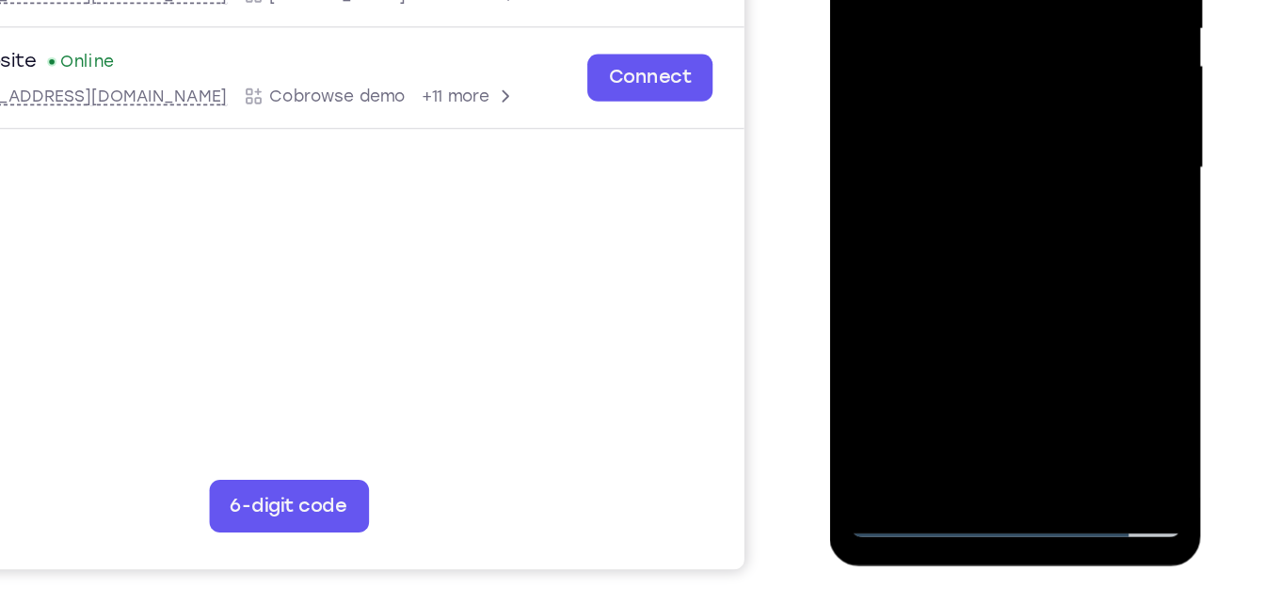
scroll to position [297, 0]
click at [1006, 279] on div at bounding box center [961, 56] width 237 height 527
click at [988, 161] on div at bounding box center [961, 56] width 237 height 527
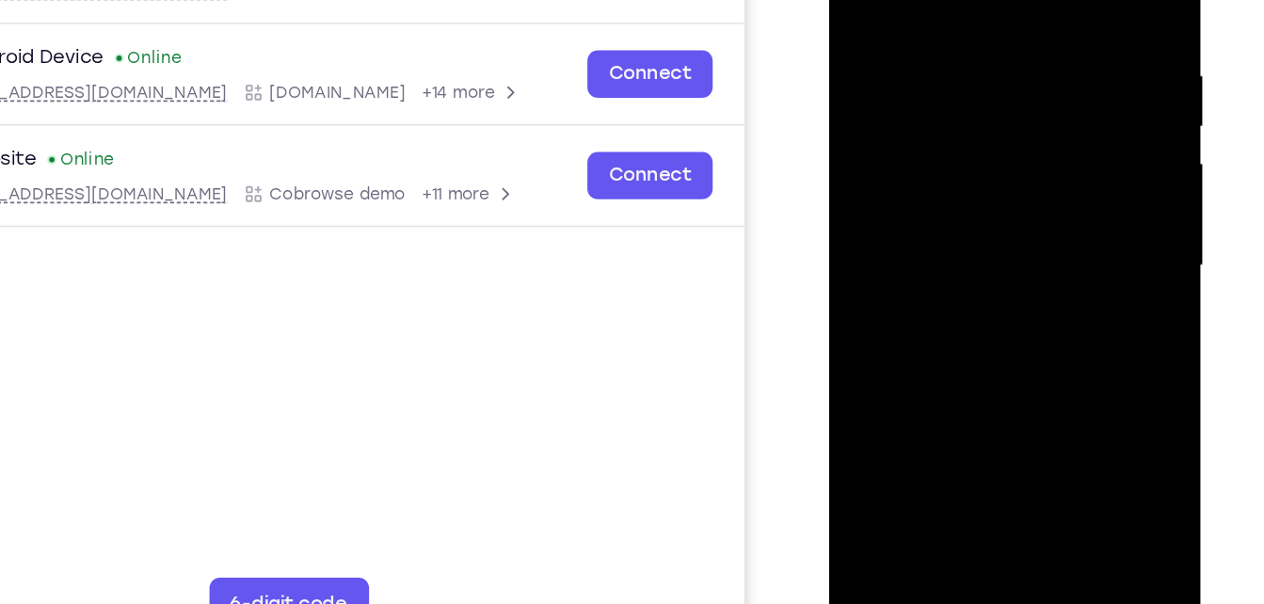
click at [966, 0] on div at bounding box center [961, 155] width 237 height 527
drag, startPoint x: 958, startPoint y: 250, endPoint x: 991, endPoint y: 272, distance: 39.4
drag, startPoint x: 991, startPoint y: 272, endPoint x: 926, endPoint y: 295, distance: 68.7
click at [926, 295] on div at bounding box center [961, 155] width 237 height 527
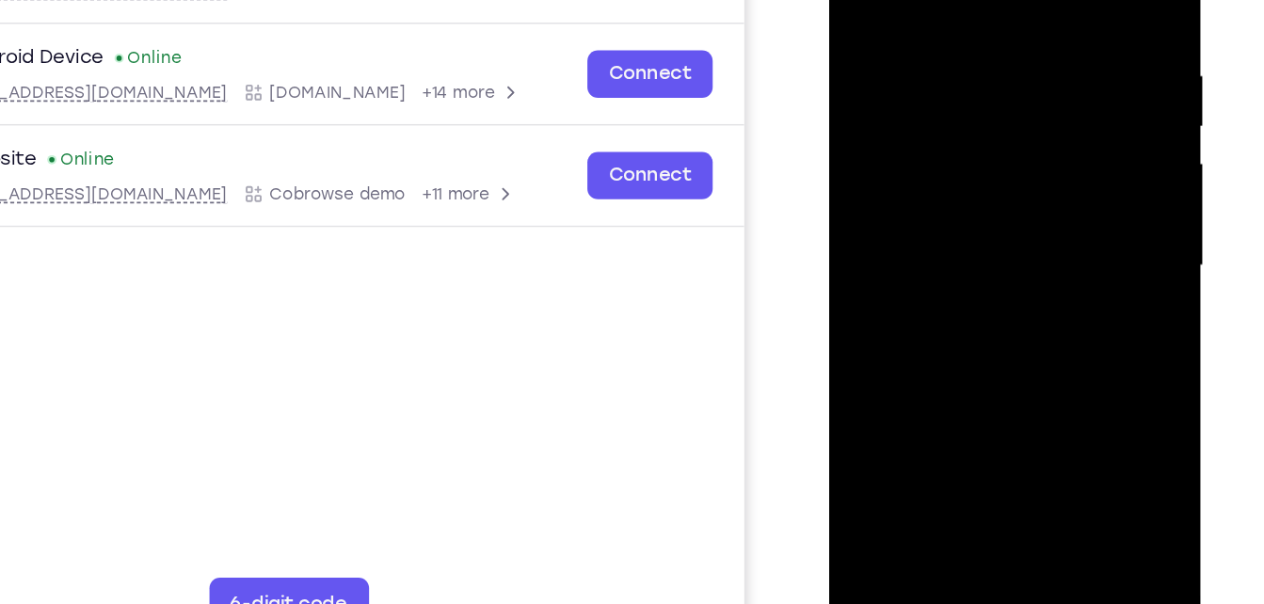
click at [1066, 0] on div at bounding box center [961, 155] width 237 height 527
click at [955, 0] on div at bounding box center [961, 155] width 237 height 527
click at [920, 149] on div at bounding box center [961, 155] width 237 height 527
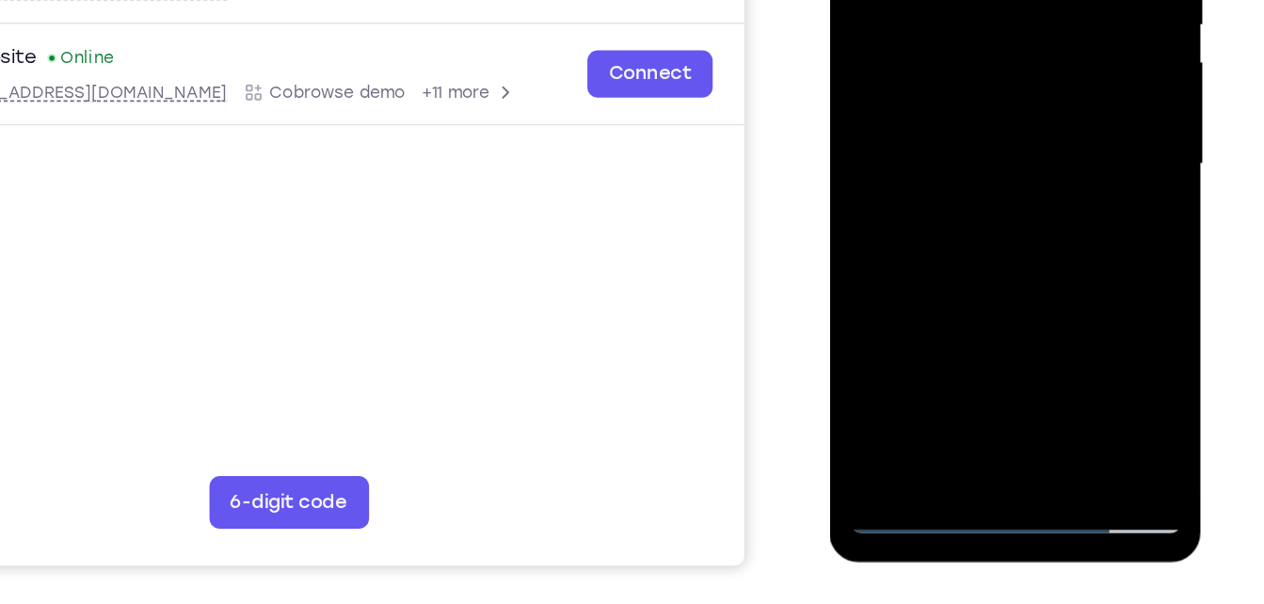
scroll to position [300, 0]
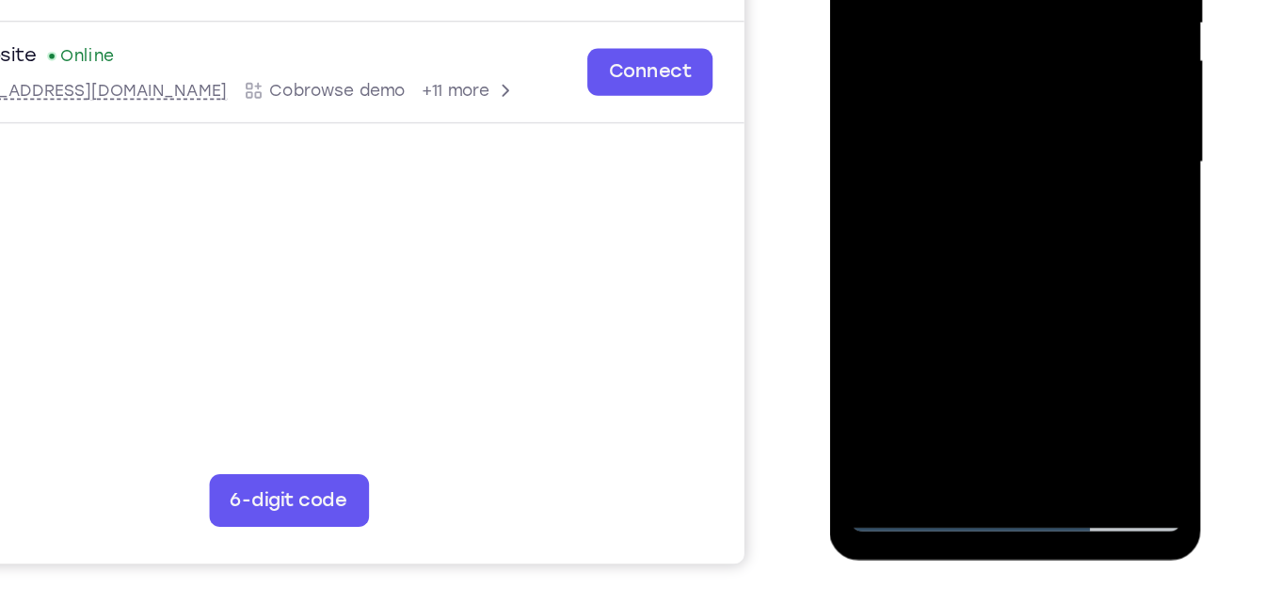
click at [1046, 98] on div at bounding box center [961, 52] width 237 height 527
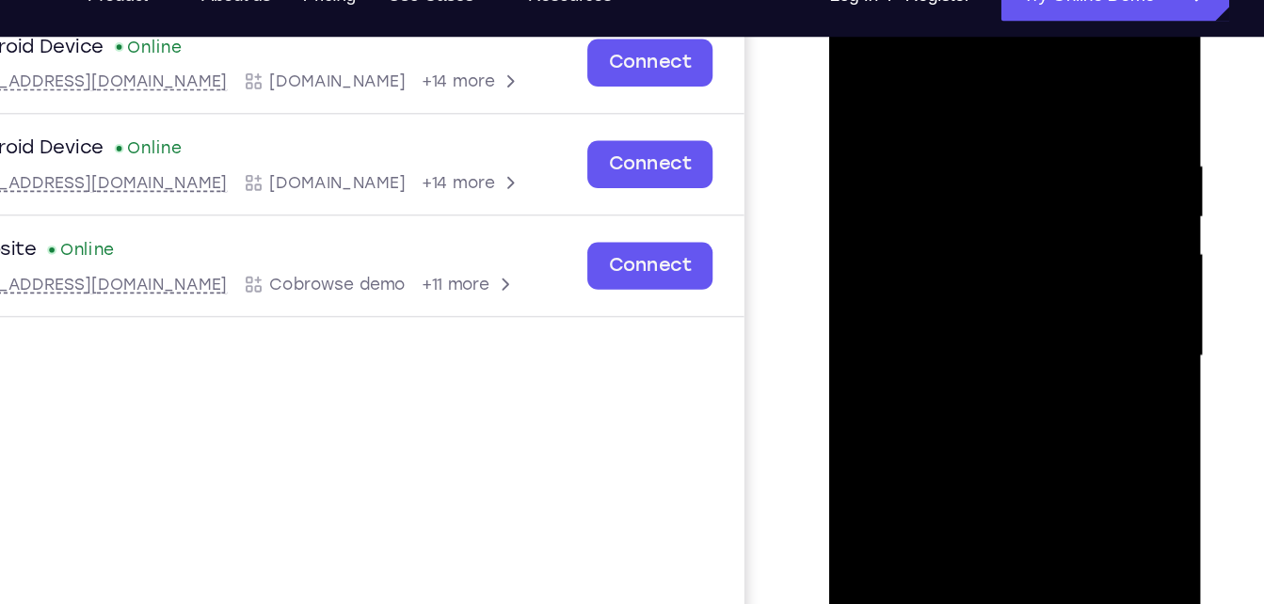
drag, startPoint x: 881, startPoint y: 134, endPoint x: 902, endPoint y: 225, distance: 93.6
drag, startPoint x: 902, startPoint y: 225, endPoint x: 863, endPoint y: 185, distance: 55.2
click at [863, 185] on div at bounding box center [961, 246] width 237 height 527
drag, startPoint x: 883, startPoint y: 165, endPoint x: 893, endPoint y: 251, distance: 87.2
click at [893, 251] on div at bounding box center [961, 246] width 237 height 527
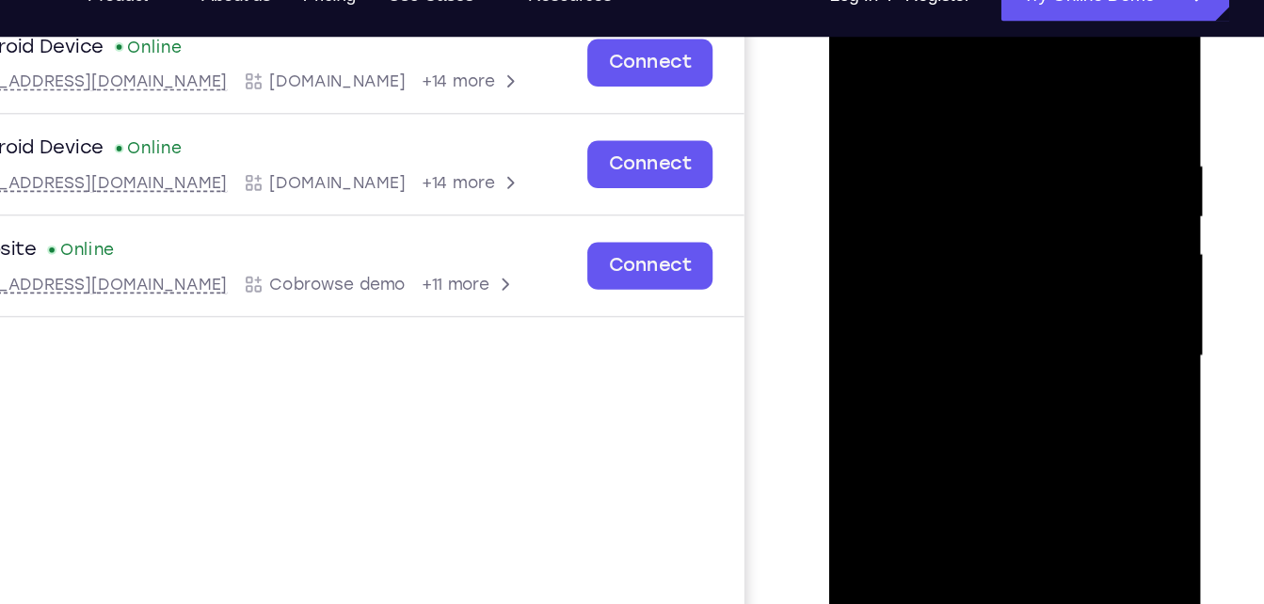
click at [888, 65] on div at bounding box center [961, 246] width 237 height 527
click at [912, 50] on div at bounding box center [961, 246] width 237 height 527
click at [887, 62] on div at bounding box center [961, 246] width 237 height 527
click at [858, 58] on div at bounding box center [961, 246] width 237 height 527
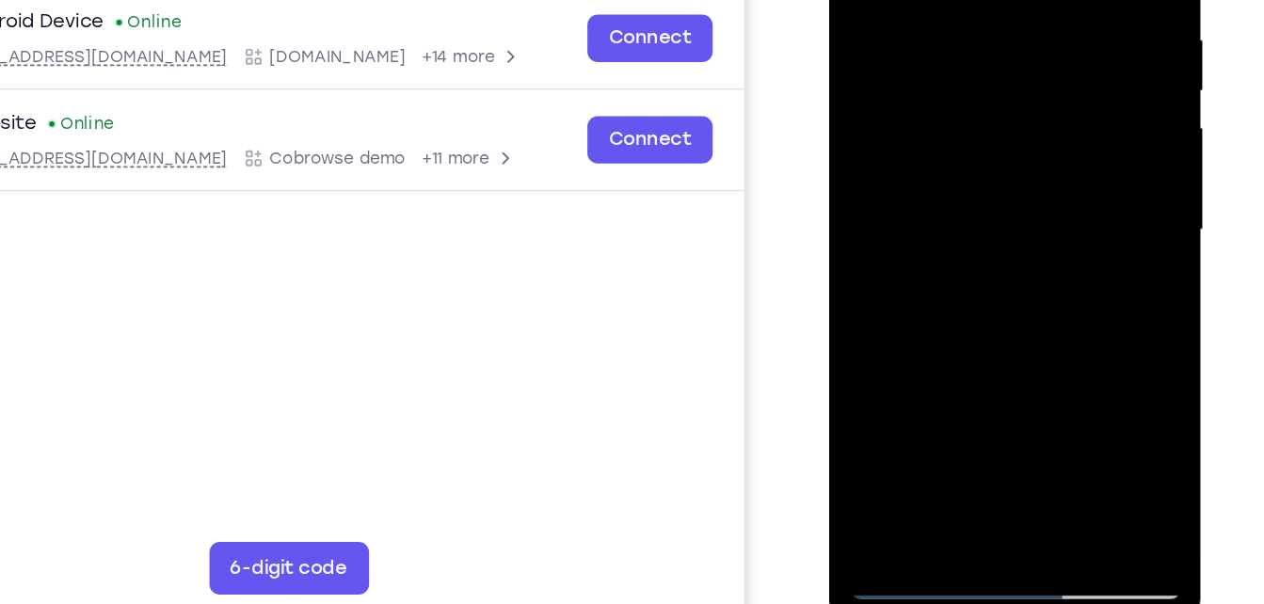
click at [899, 368] on div at bounding box center [961, 119] width 237 height 527
click at [890, 367] on div at bounding box center [961, 119] width 237 height 527
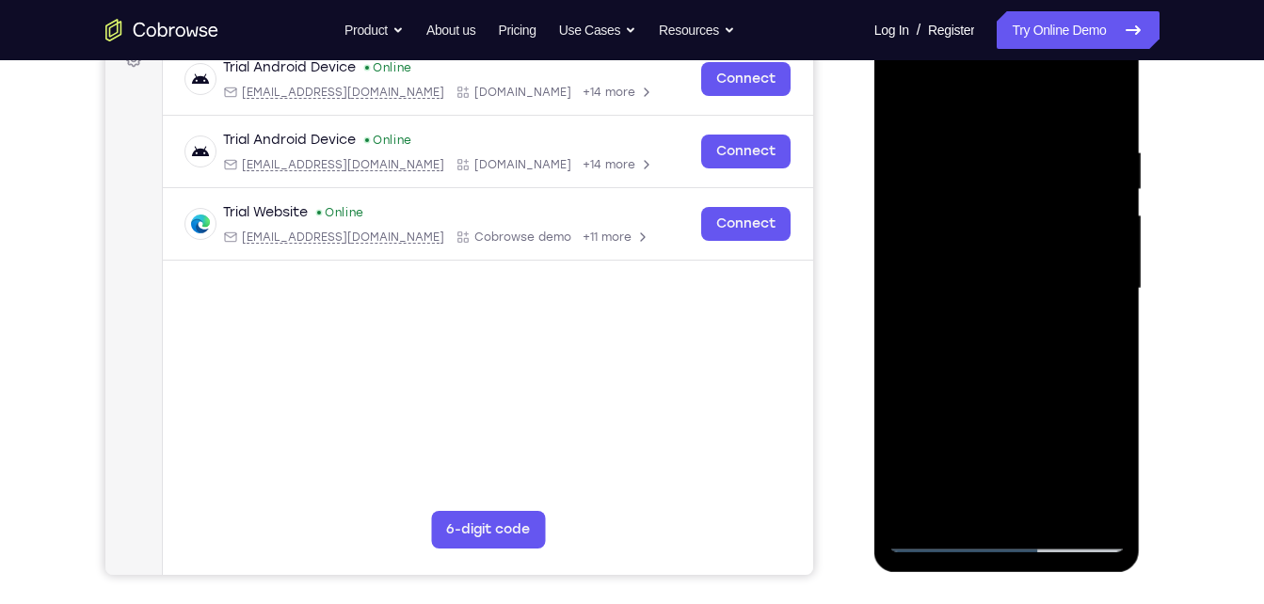
click at [935, 536] on div at bounding box center [1006, 288] width 237 height 527
click at [904, 99] on div at bounding box center [1006, 288] width 237 height 527
click at [907, 102] on div at bounding box center [1006, 288] width 237 height 527
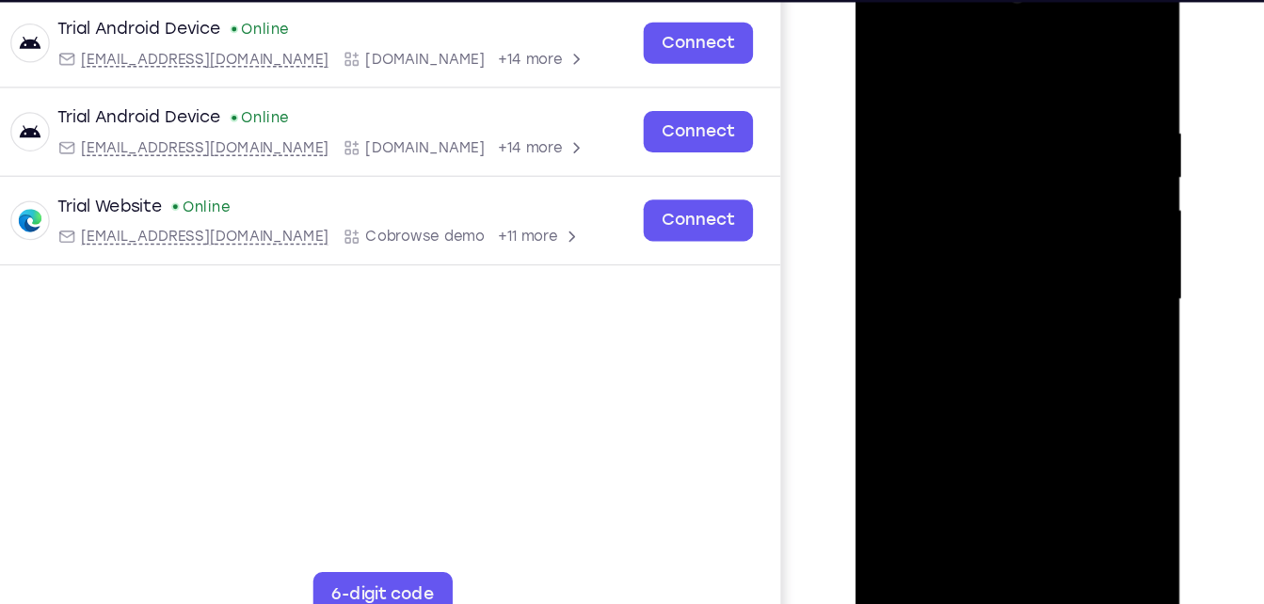
click at [883, 47] on div at bounding box center [988, 238] width 237 height 527
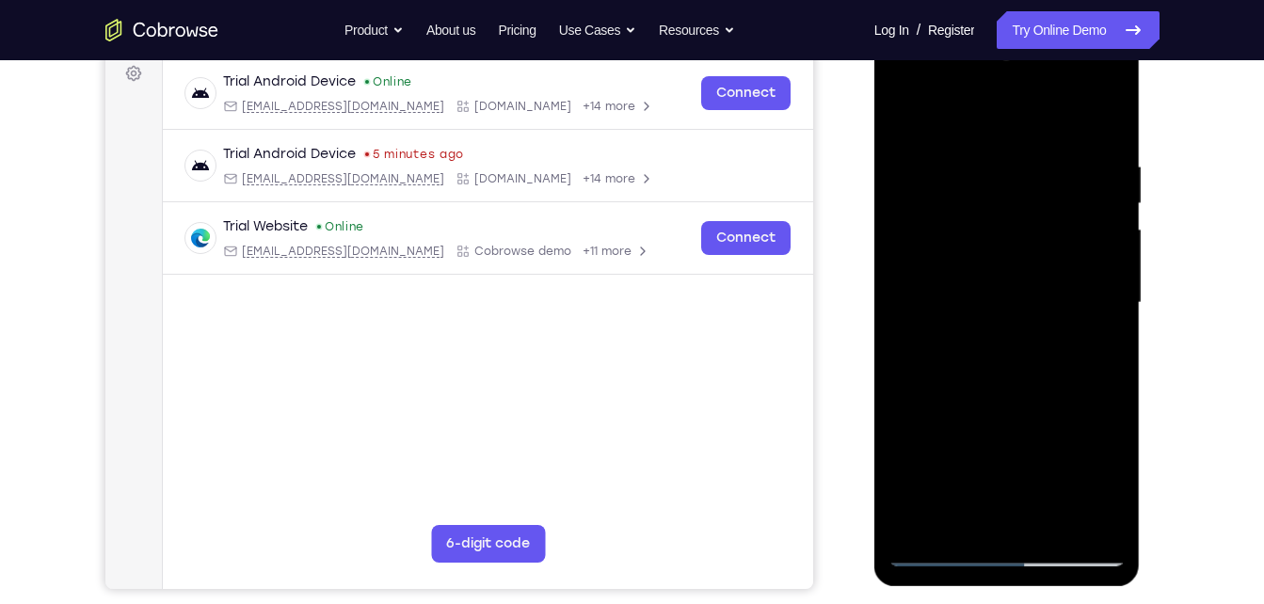
click at [934, 542] on div at bounding box center [1006, 303] width 237 height 527
click at [1010, 551] on div at bounding box center [1006, 303] width 237 height 527
click at [1005, 550] on div at bounding box center [1006, 303] width 237 height 527
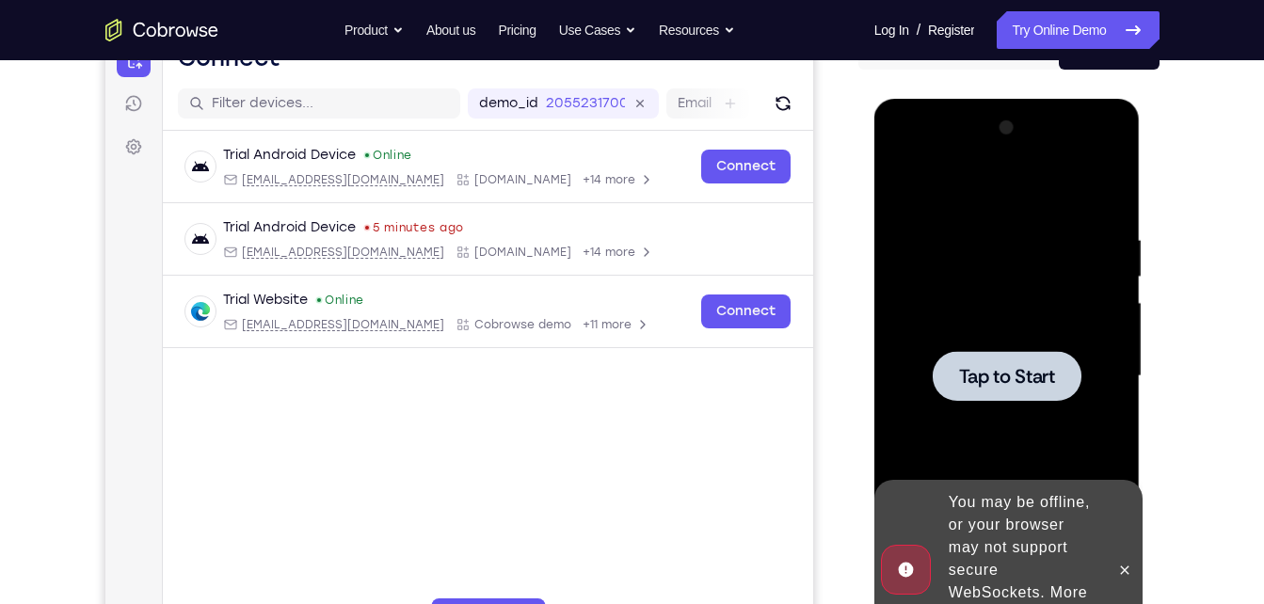
scroll to position [212, 0]
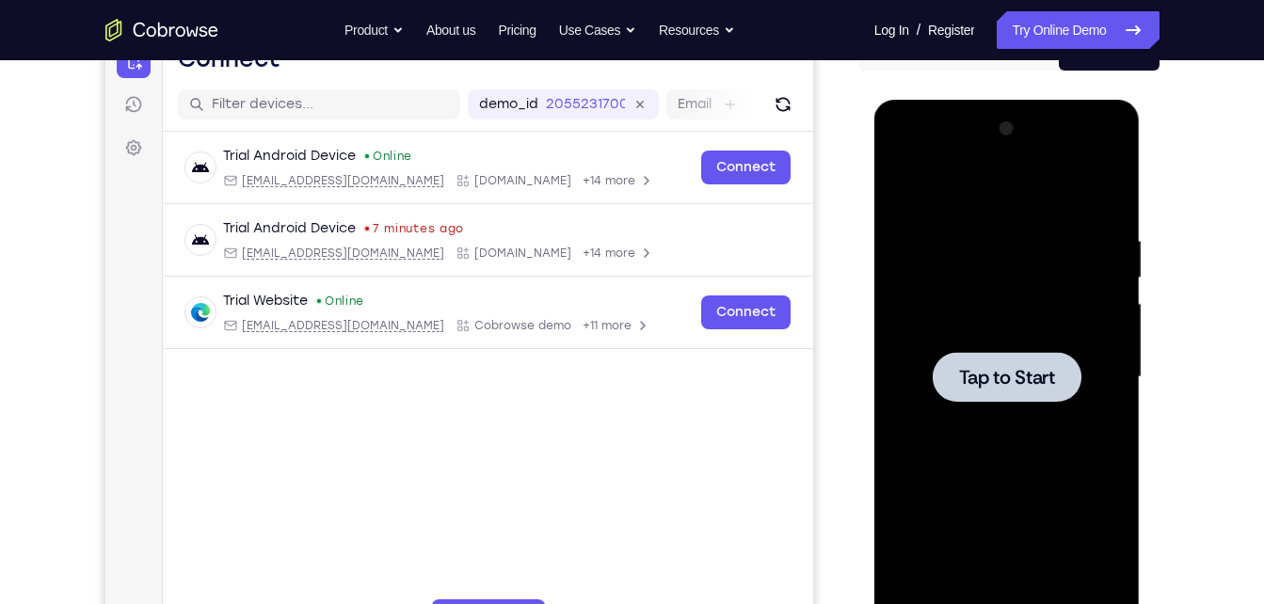
click at [1028, 384] on span "Tap to Start" at bounding box center [1007, 377] width 96 height 19
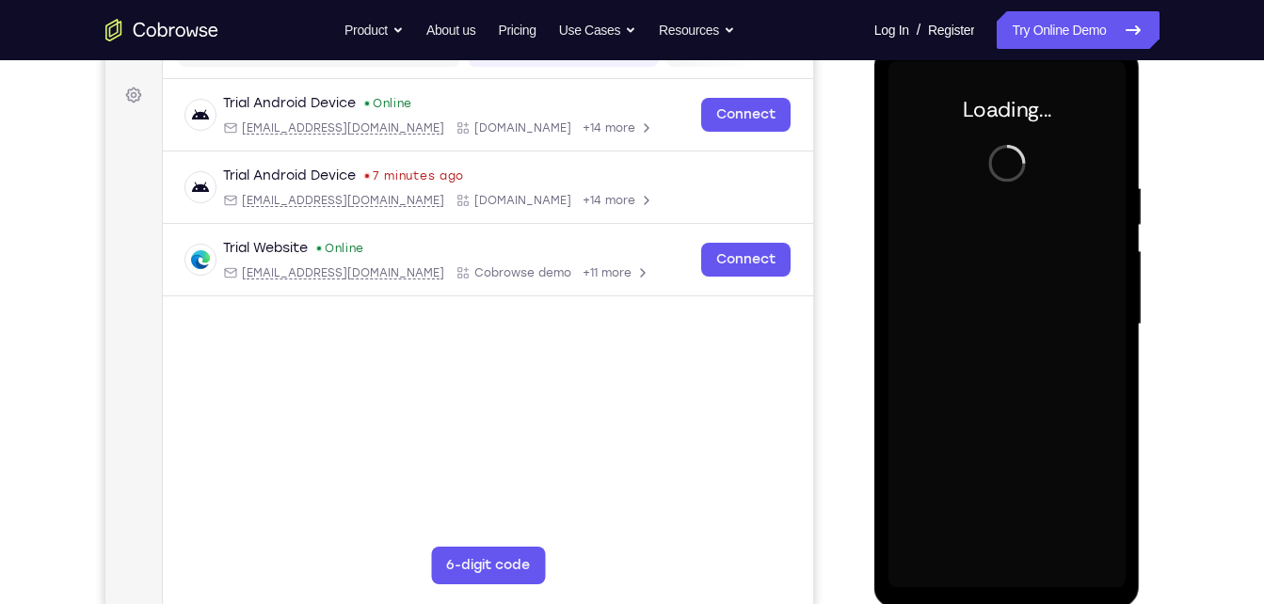
scroll to position [263, 0]
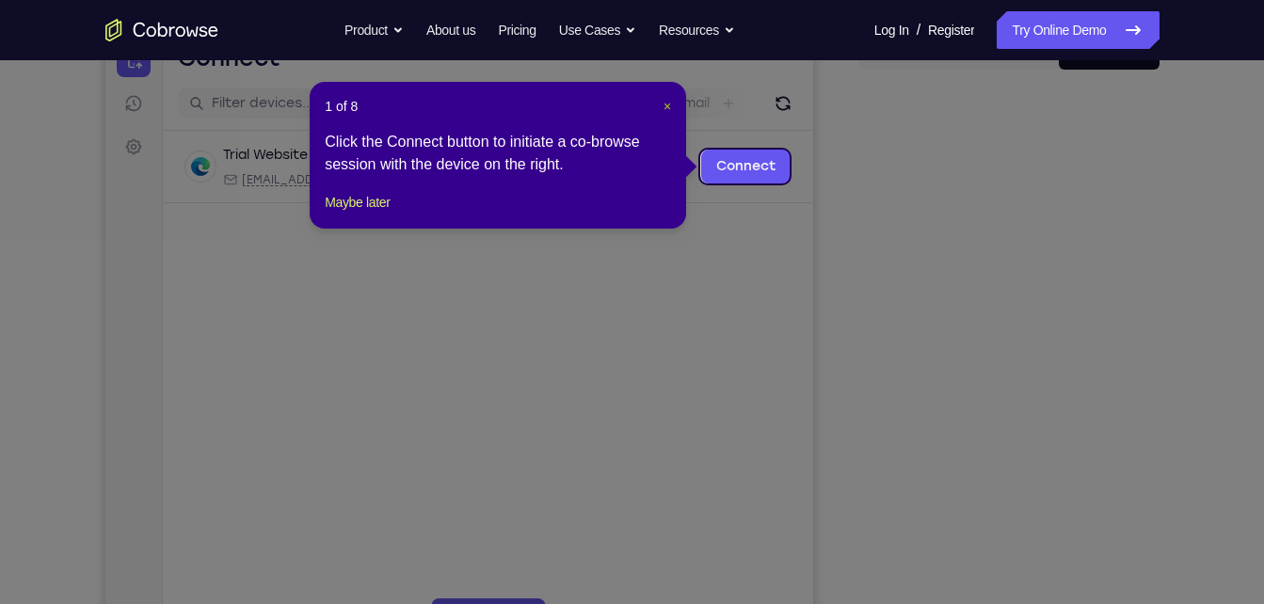
click at [669, 105] on span "×" at bounding box center [667, 106] width 8 height 15
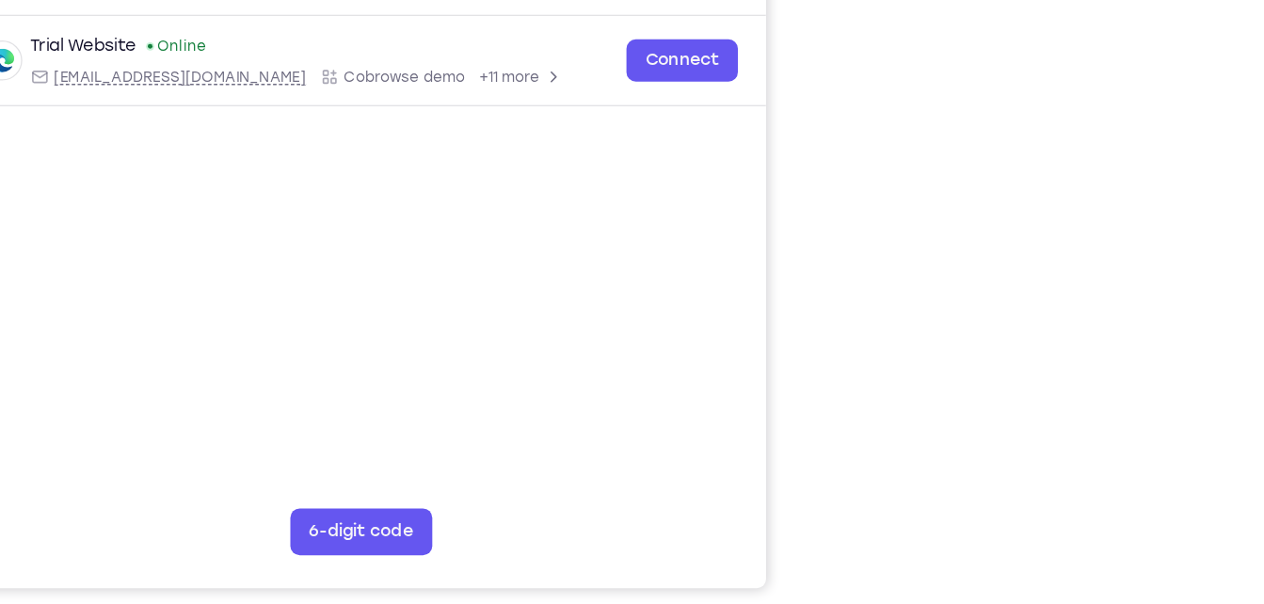
scroll to position [283, 0]
